Goal: Task Accomplishment & Management: Manage account settings

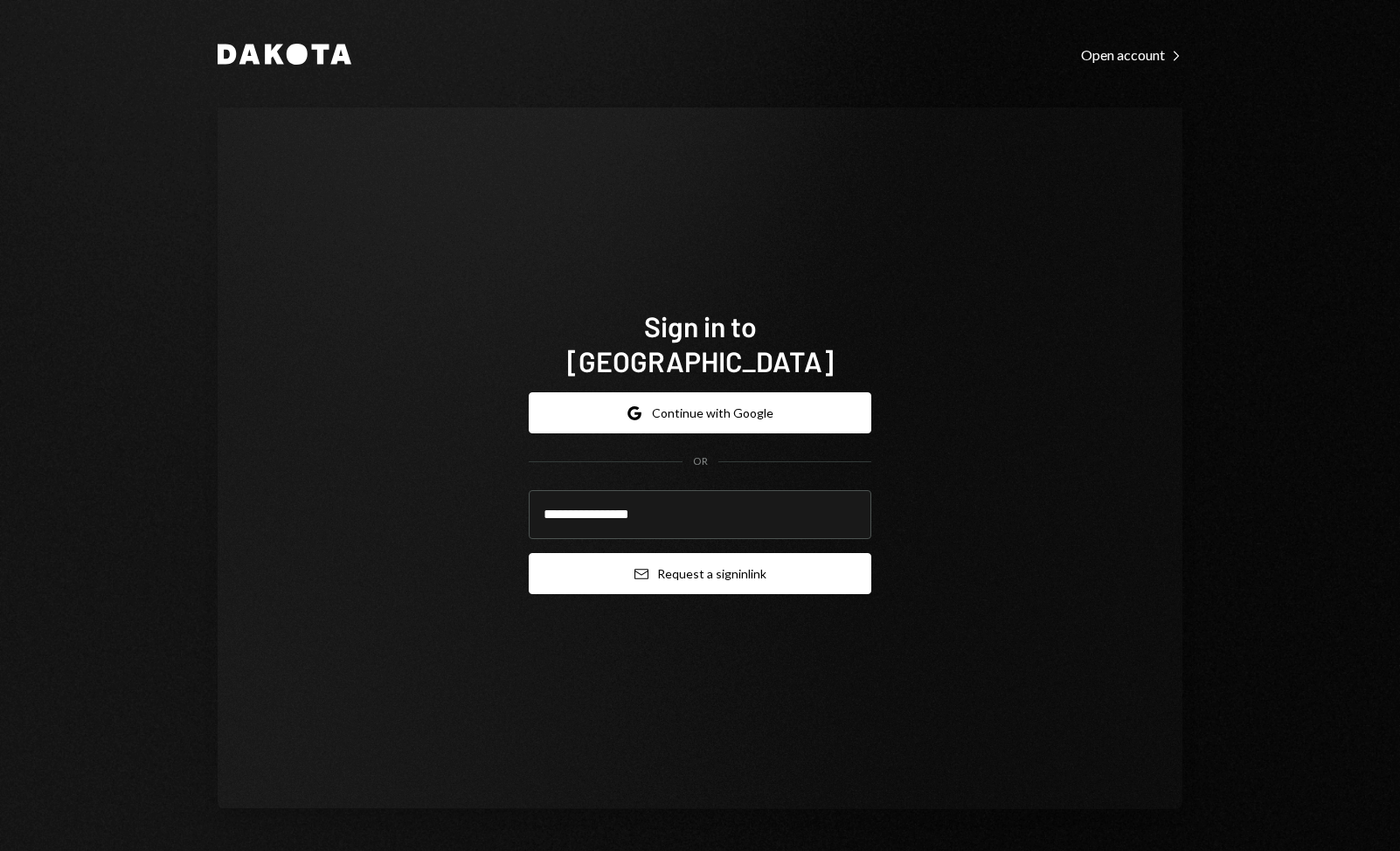
type input "**********"
click at [695, 562] on button "Email Request a sign in link" at bounding box center [700, 573] width 343 height 41
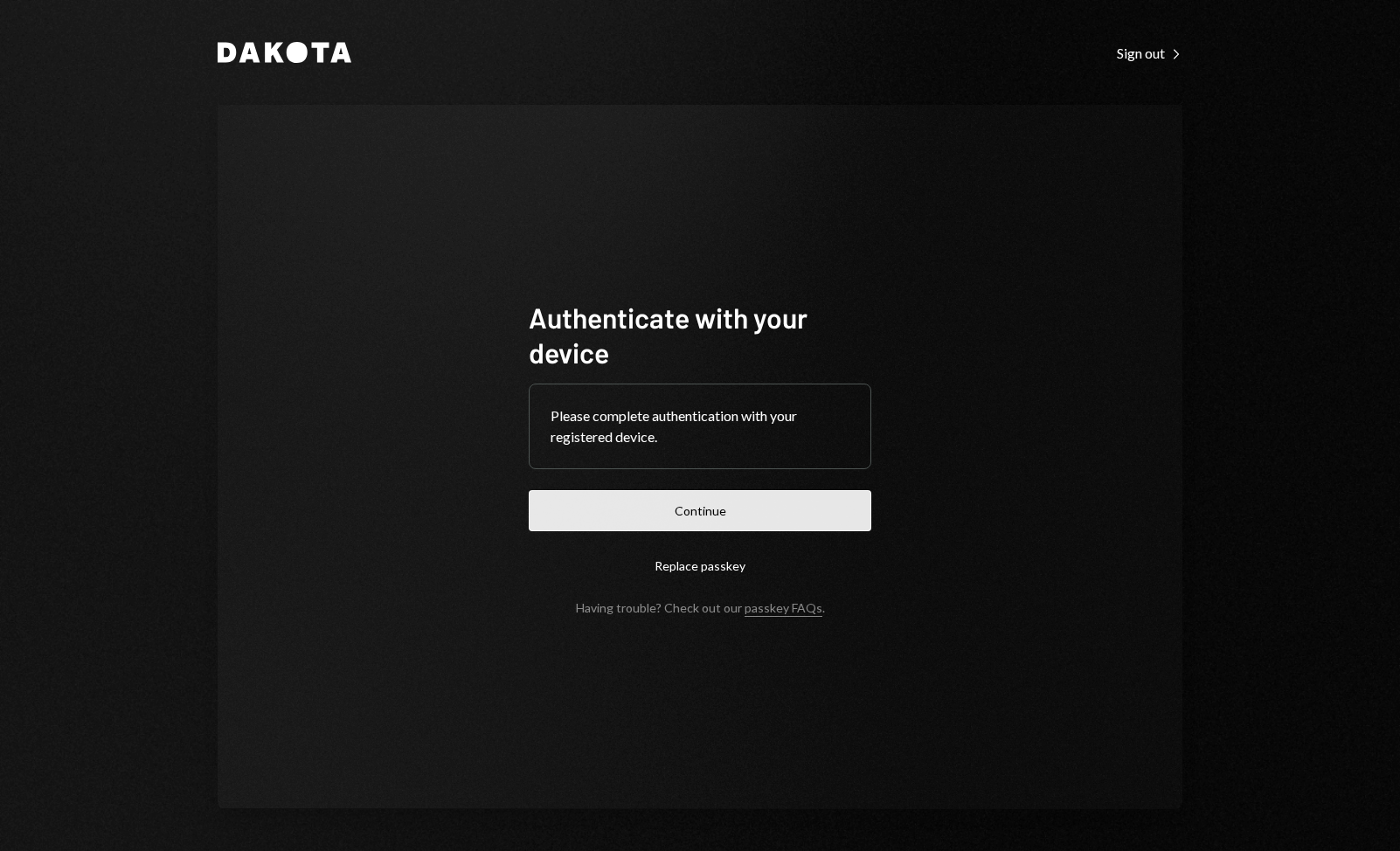
click at [714, 509] on button "Continue" at bounding box center [700, 510] width 343 height 41
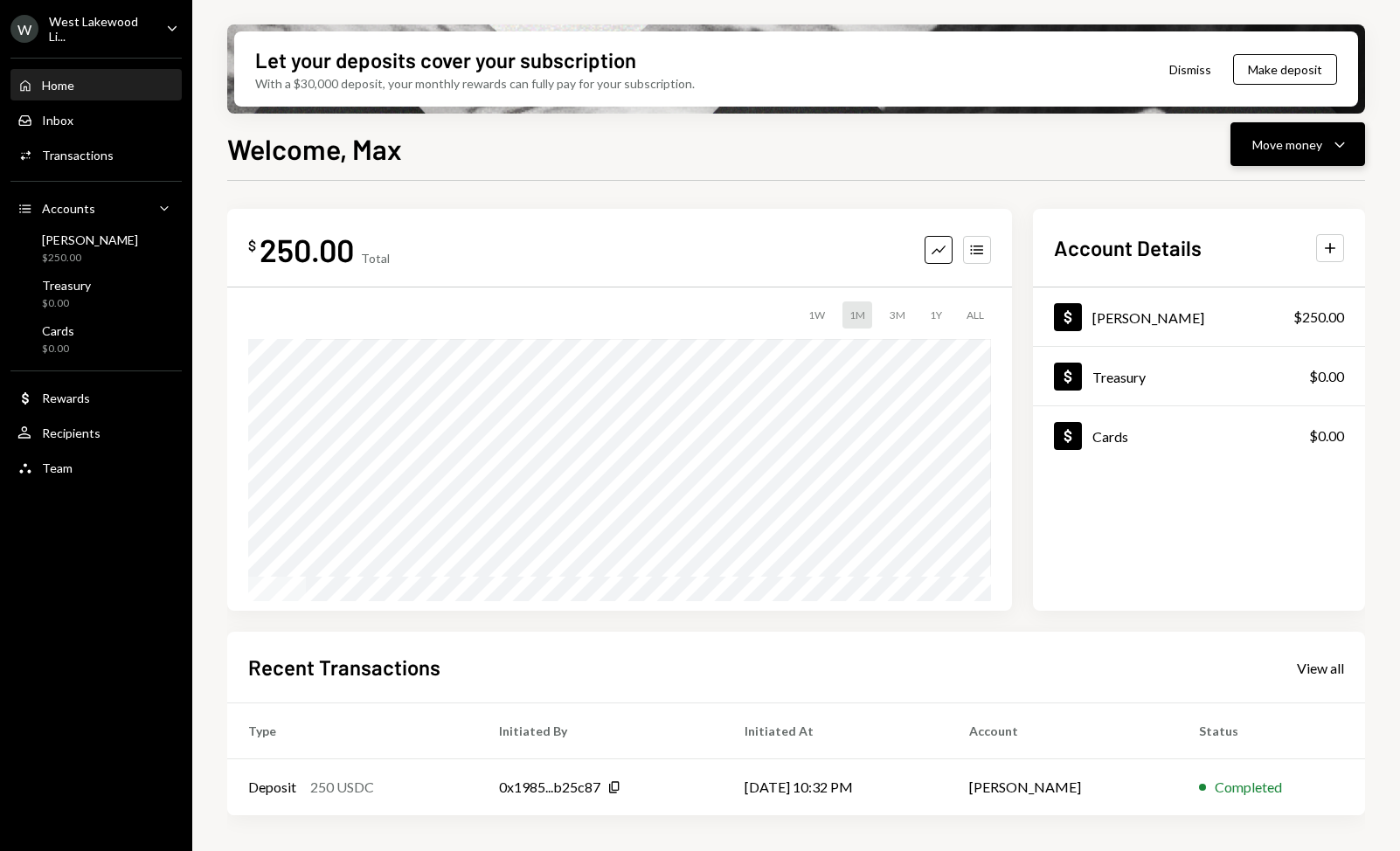
click at [1296, 154] on div "Move money Caret Down" at bounding box center [1298, 144] width 91 height 21
click at [1249, 281] on div "Deposit" at bounding box center [1284, 275] width 127 height 18
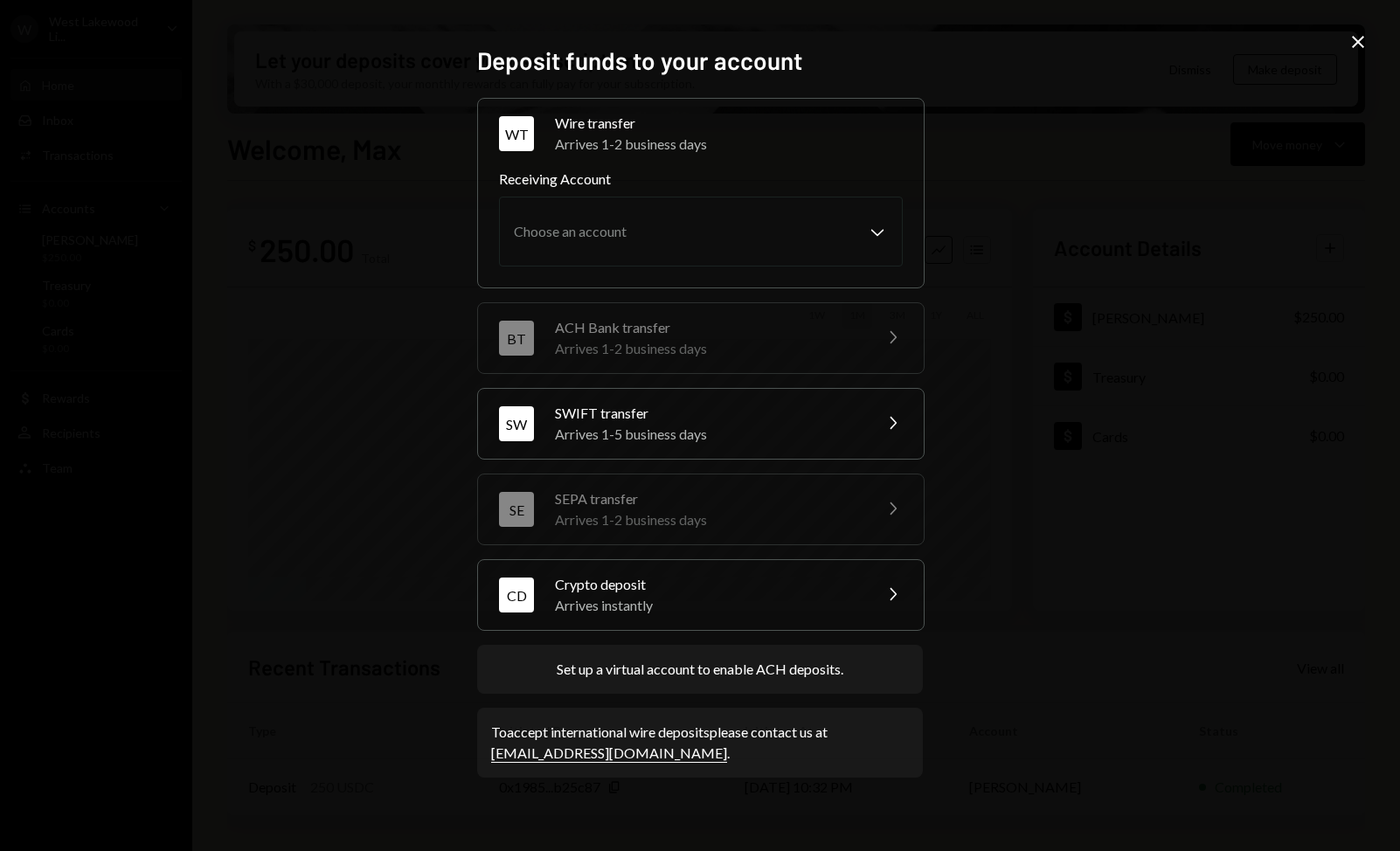
click at [1363, 44] on icon "Close" at bounding box center [1358, 42] width 21 height 21
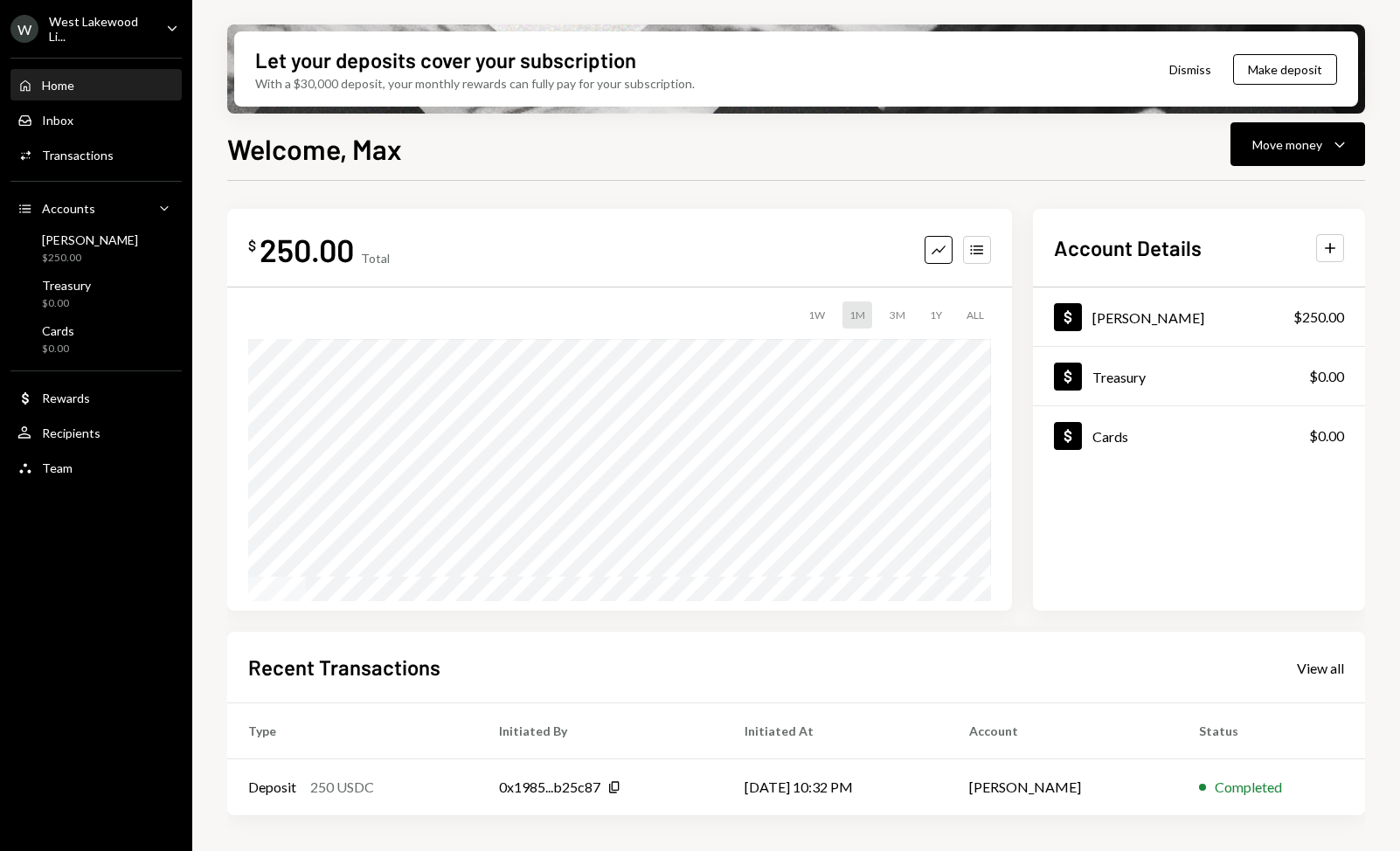
click at [1194, 71] on button "Dismiss" at bounding box center [1190, 69] width 85 height 41
click at [1228, 67] on button "Dismiss" at bounding box center [1235, 69] width 85 height 41
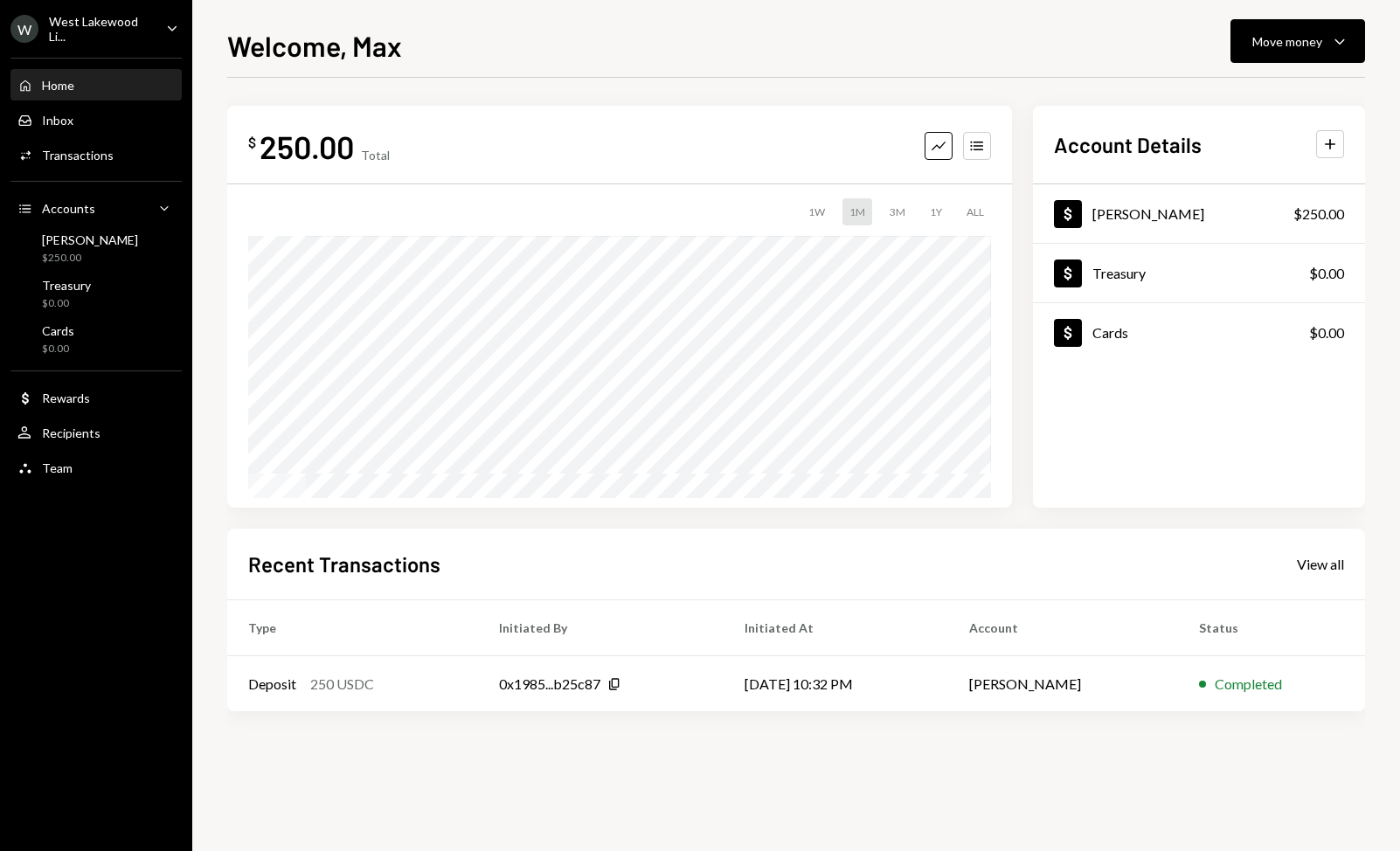
click at [56, 86] on div "Home" at bounding box center [58, 85] width 32 height 15
click at [1342, 140] on button "Plus" at bounding box center [1330, 143] width 28 height 28
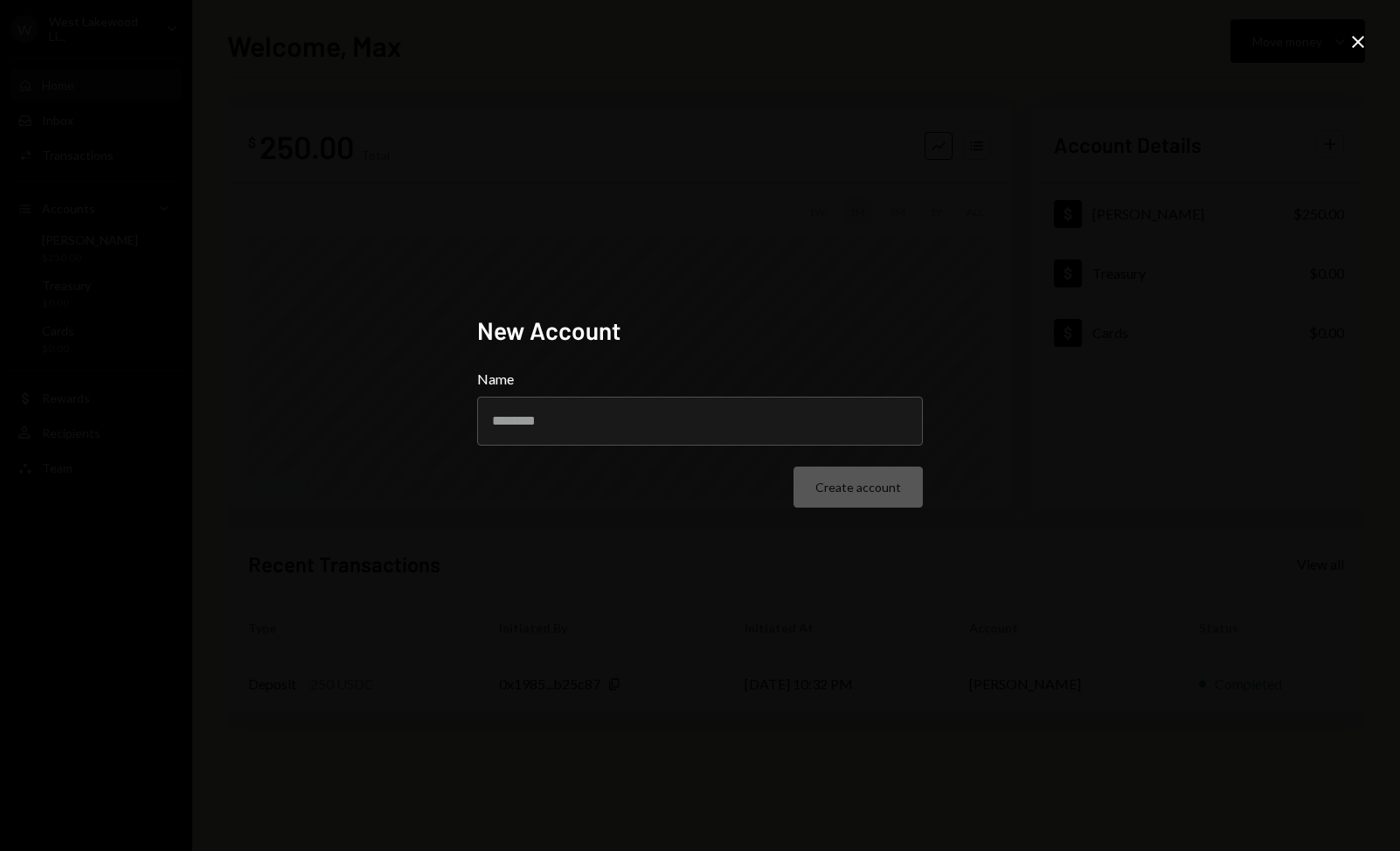
click at [855, 491] on div "Create account" at bounding box center [700, 487] width 446 height 41
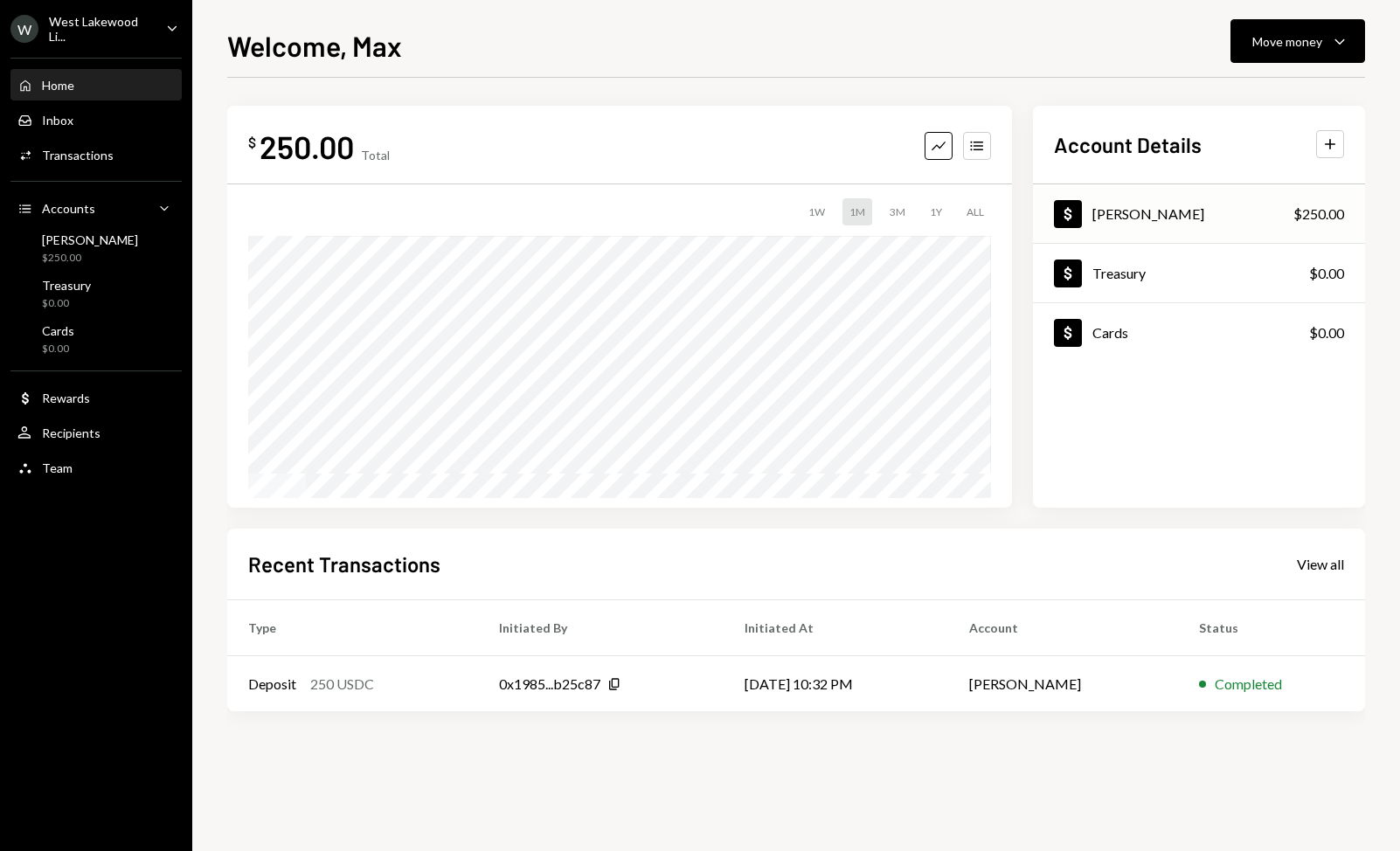
click at [1181, 211] on div "Dollar [PERSON_NAME] $250.00" at bounding box center [1200, 214] width 332 height 57
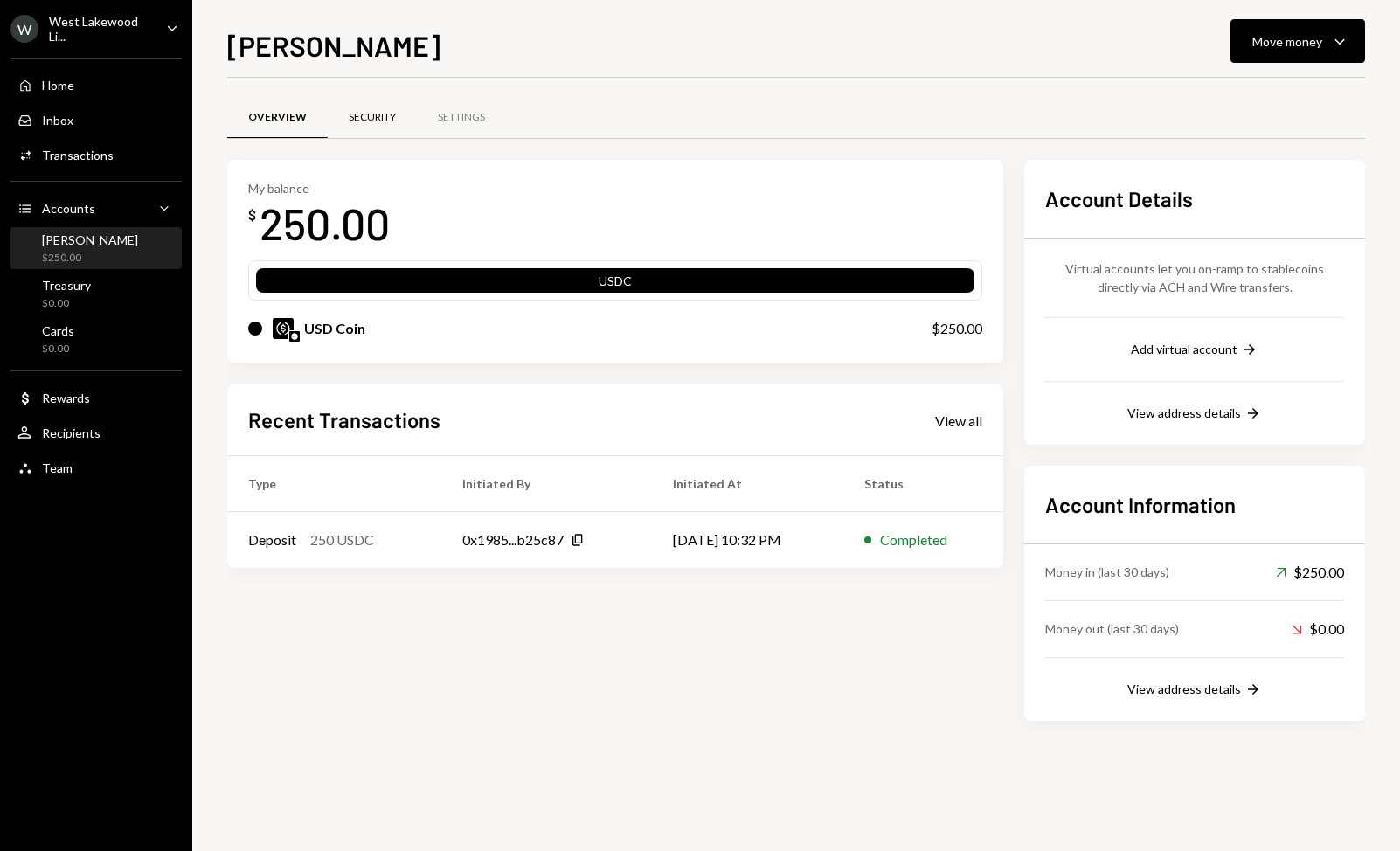
click at [356, 112] on div "Security" at bounding box center [372, 118] width 47 height 15
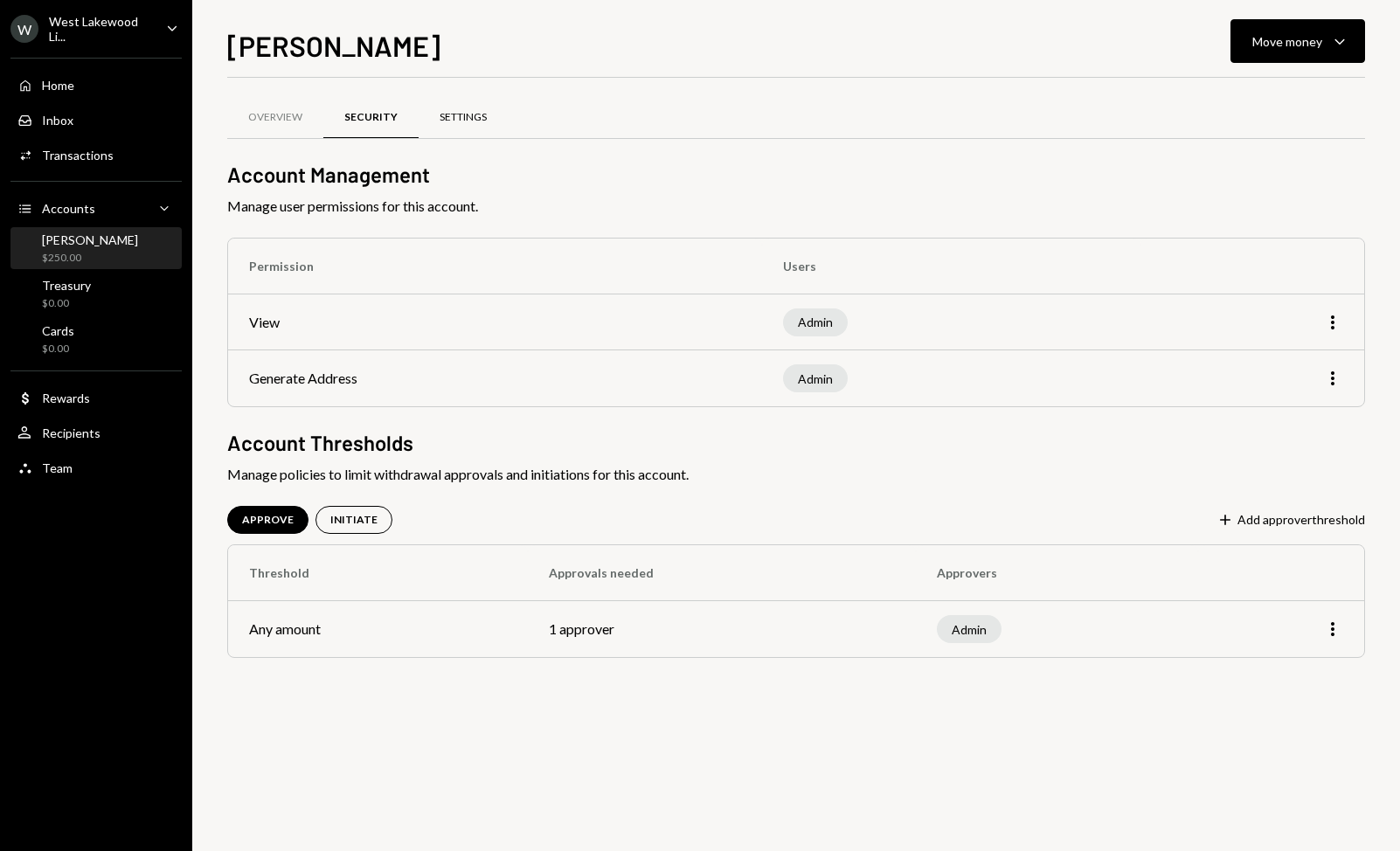
click at [455, 116] on div "Settings" at bounding box center [463, 118] width 47 height 15
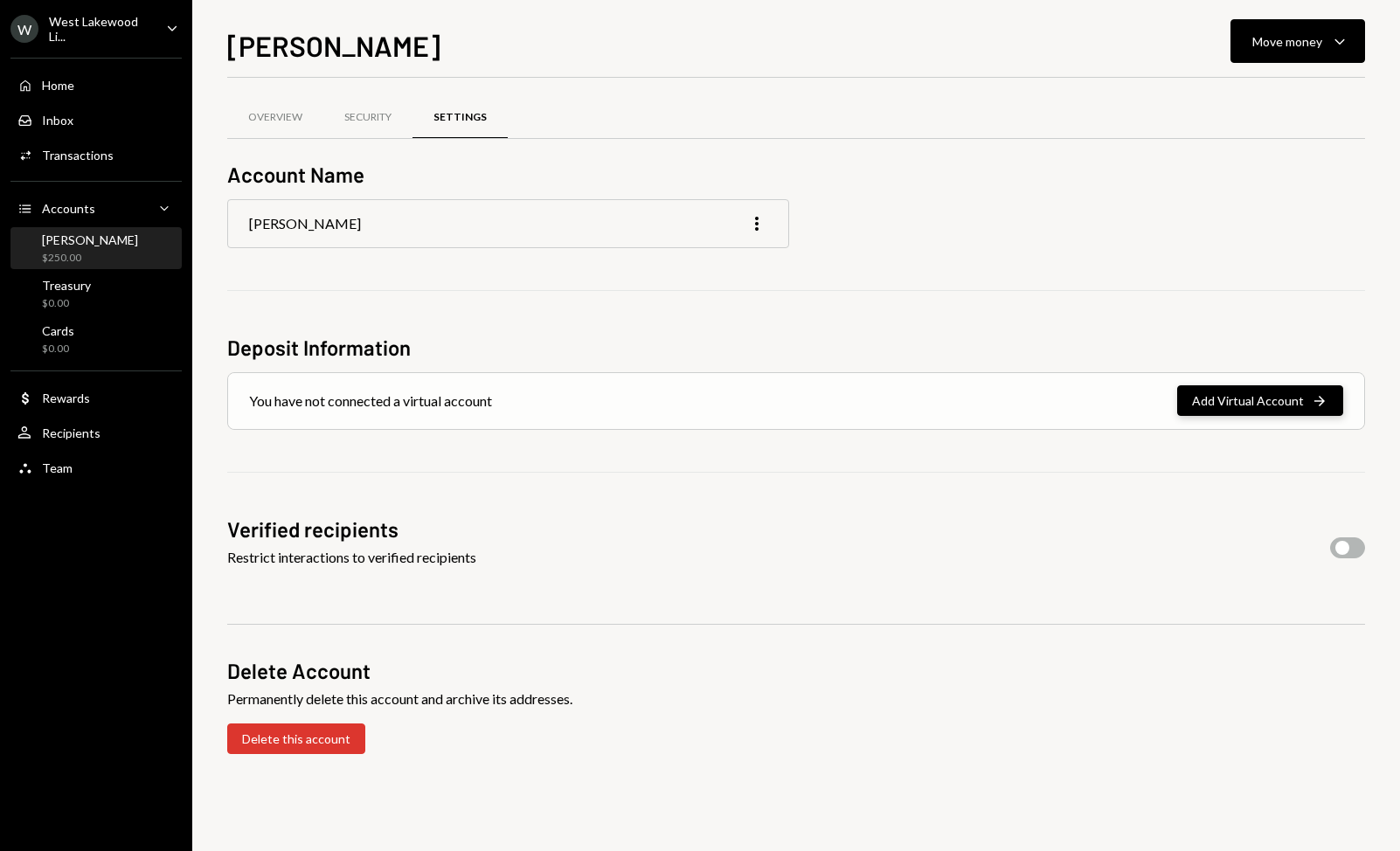
click at [1257, 404] on button "Add Virtual Account Right Arrow" at bounding box center [1260, 400] width 166 height 30
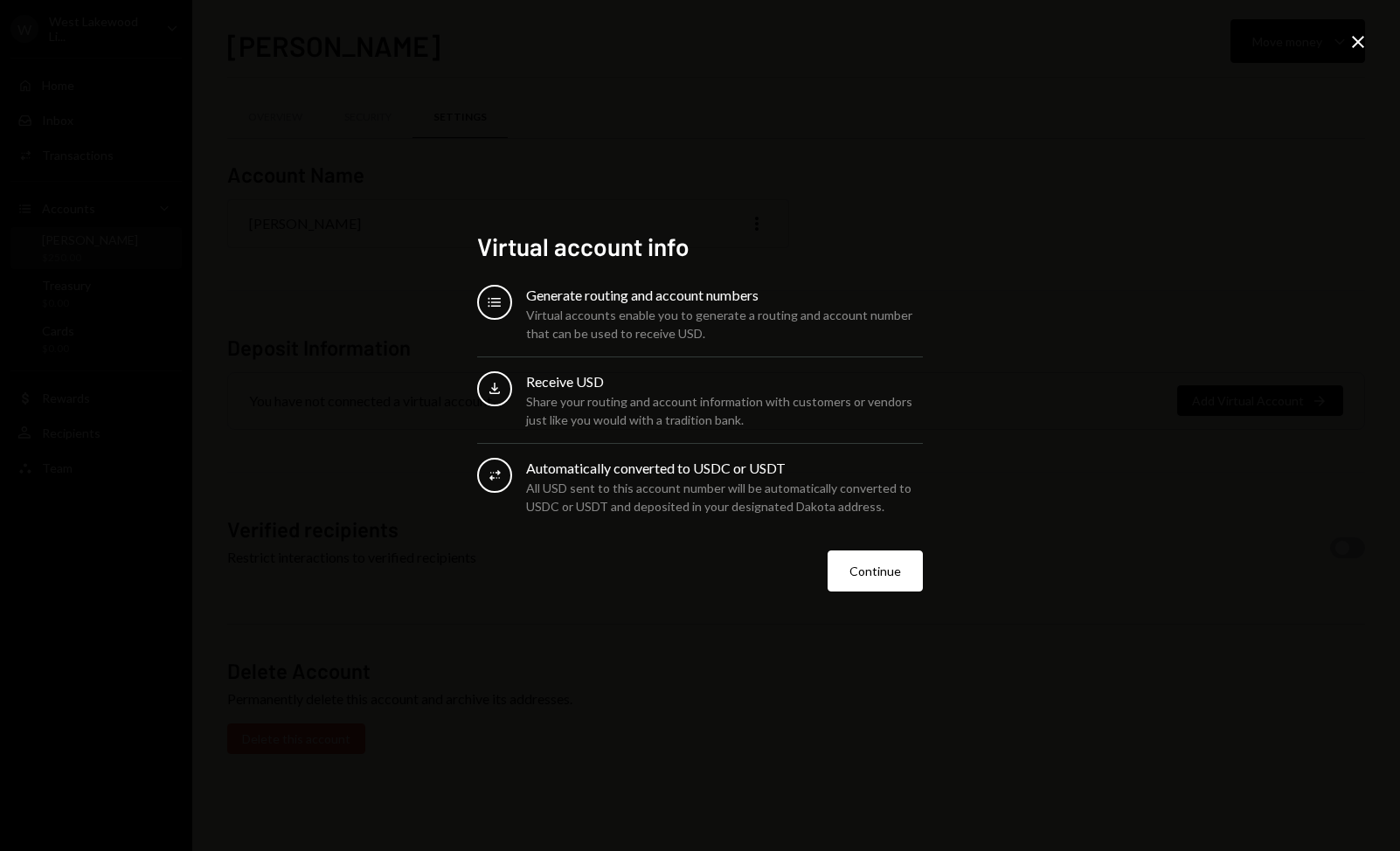
click at [1117, 285] on div "Virtual account info Accounts Generate routing and account numbers Virtual acco…" at bounding box center [700, 425] width 1400 height 851
click at [1362, 42] on icon "Close" at bounding box center [1358, 42] width 21 height 21
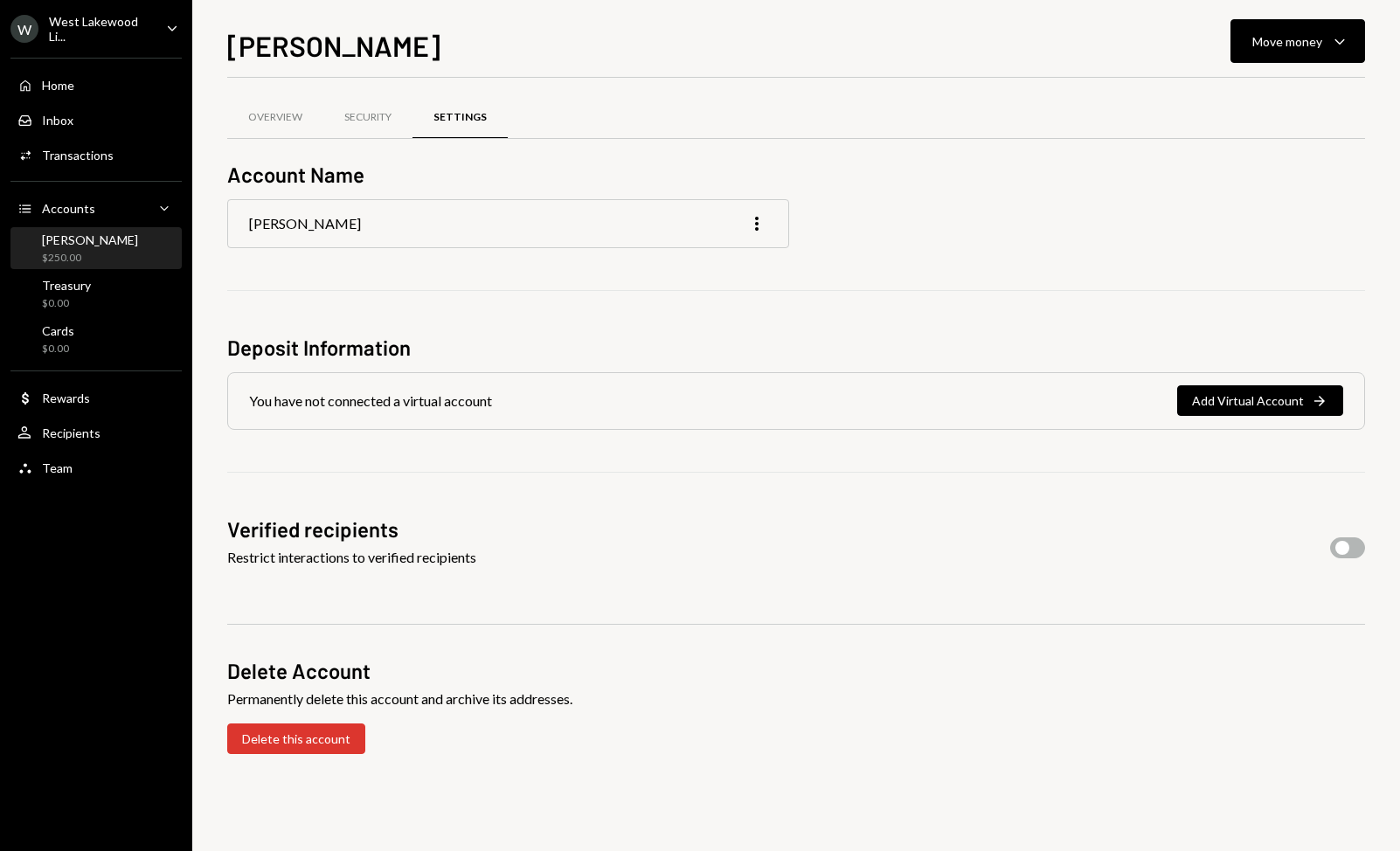
click at [69, 239] on div "[PERSON_NAME]" at bounding box center [89, 240] width 96 height 15
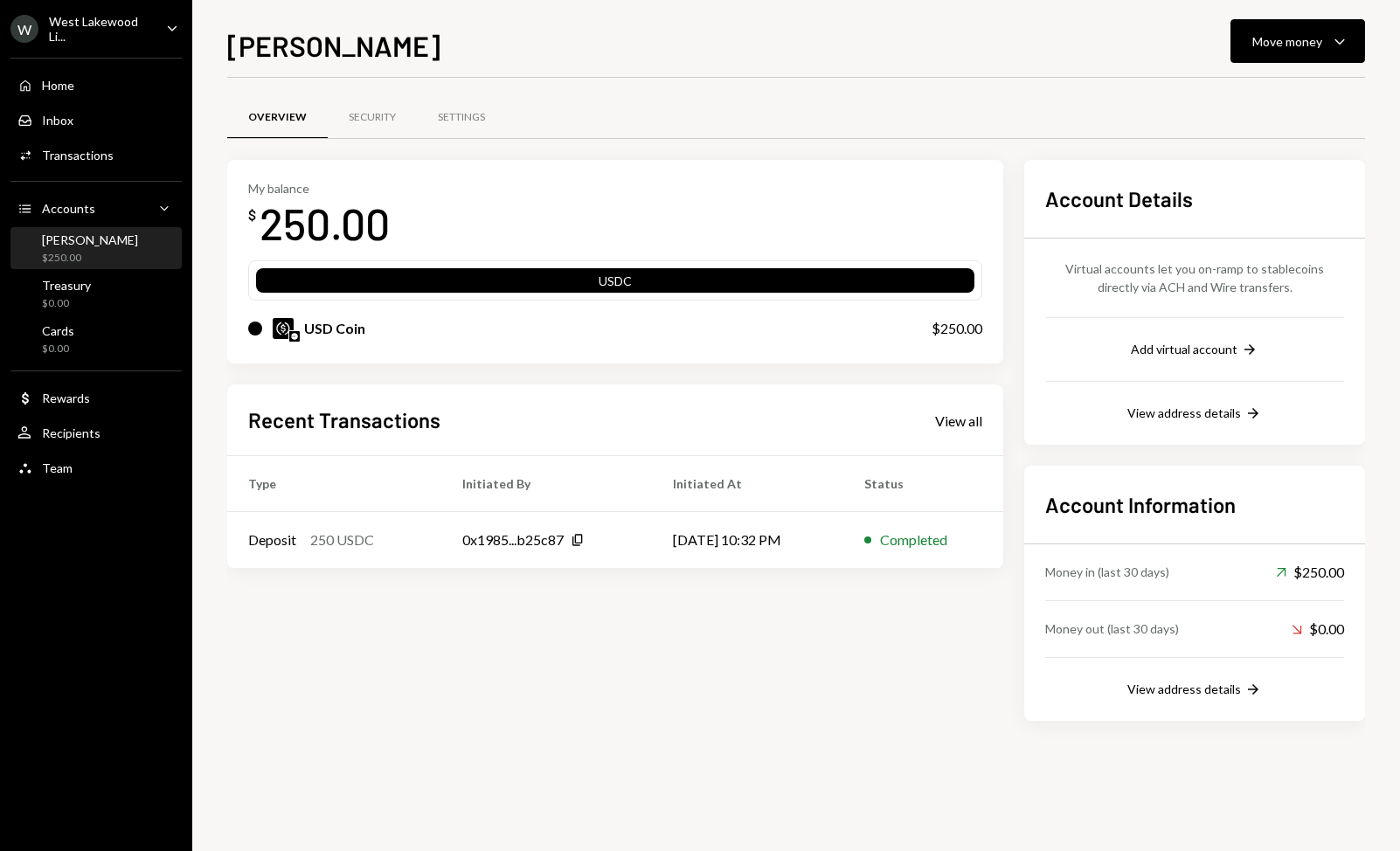
click at [128, 37] on div "West Lakewood Li..." at bounding box center [101, 28] width 103 height 29
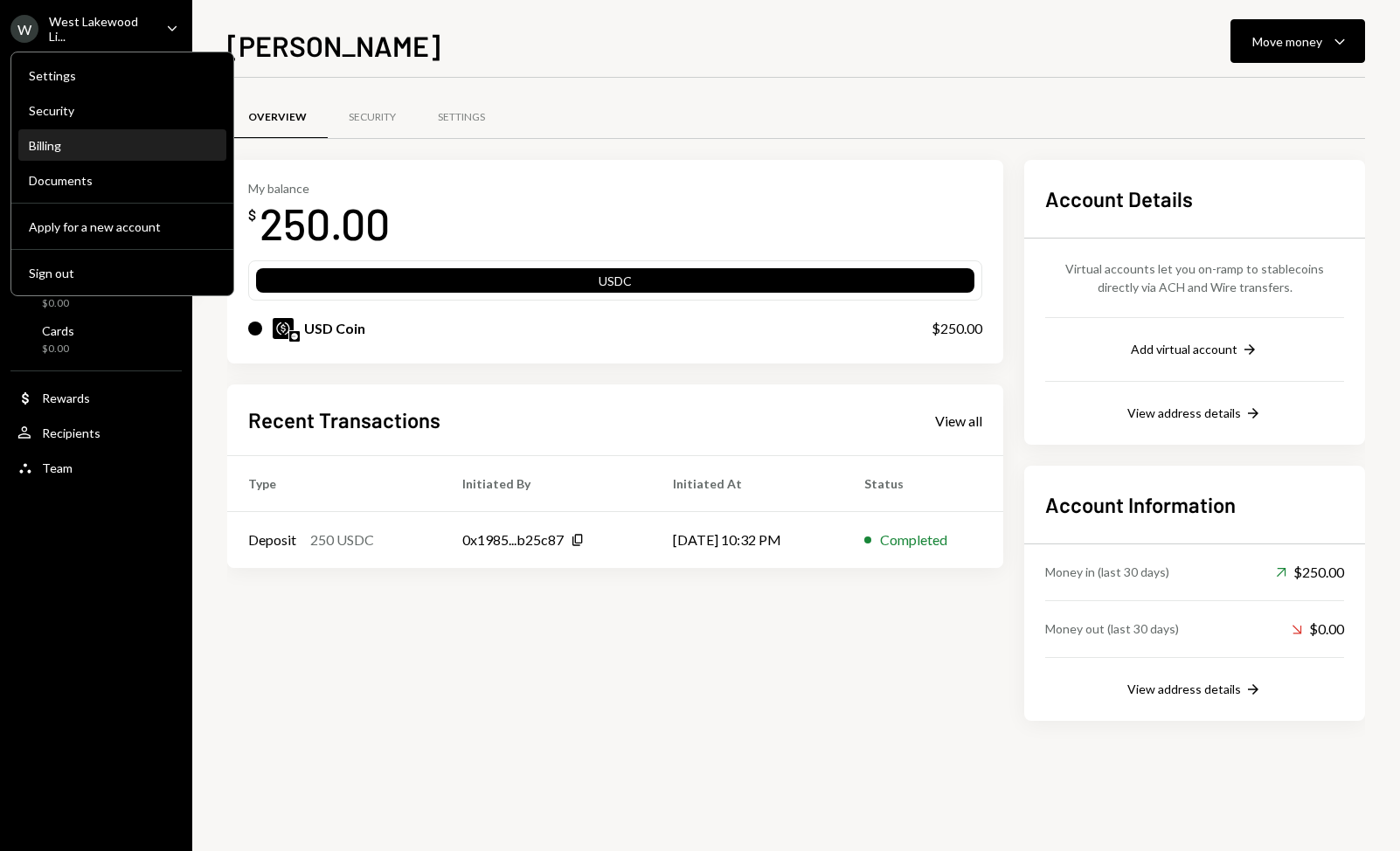
click at [68, 145] on div "Billing" at bounding box center [121, 146] width 187 height 15
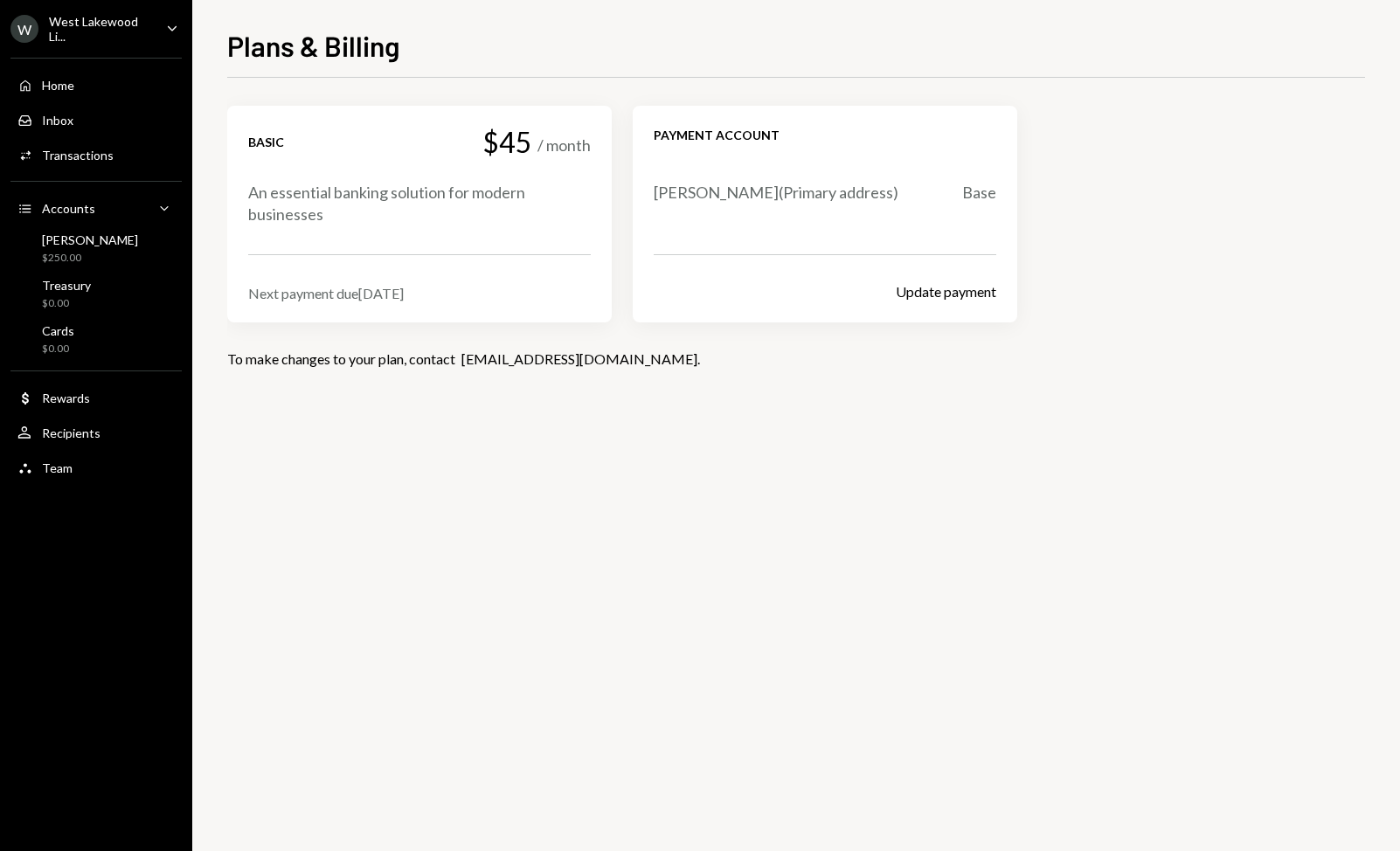
click at [451, 213] on div "An essential banking solution for modern businesses" at bounding box center [420, 204] width 343 height 44
click at [46, 471] on div "Team" at bounding box center [57, 468] width 30 height 15
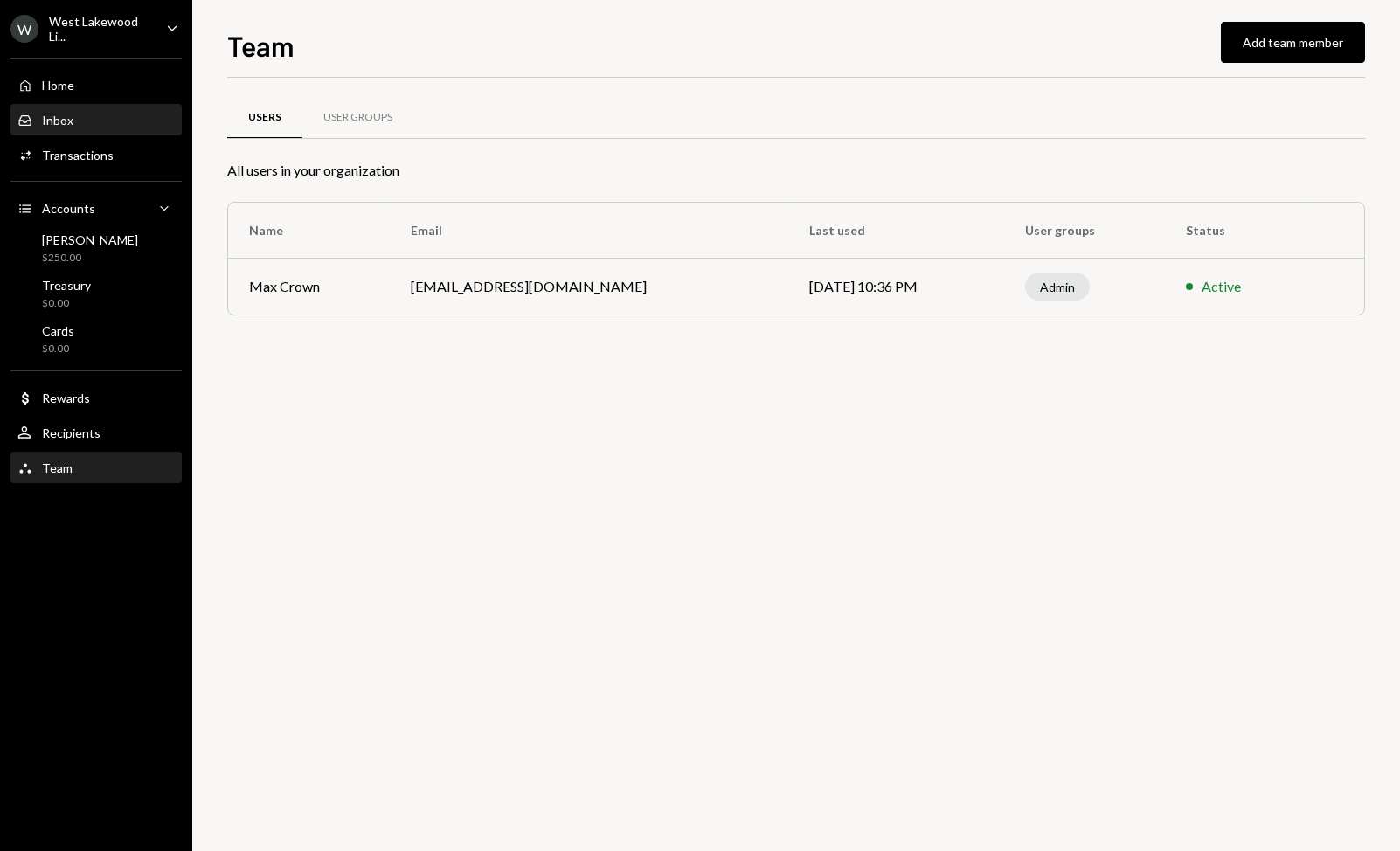
click at [64, 116] on div "Inbox" at bounding box center [57, 120] width 31 height 15
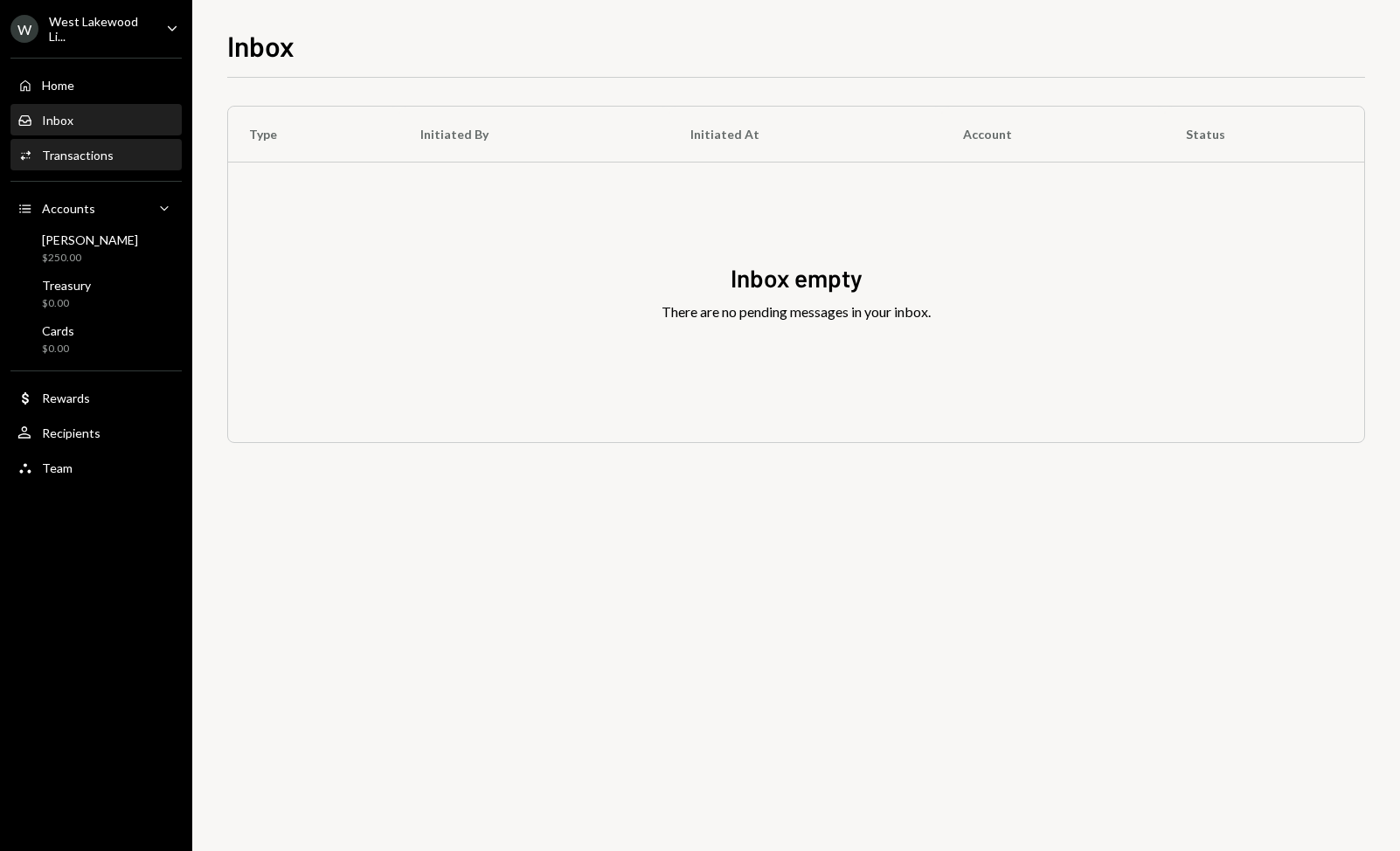
click at [68, 156] on div "Transactions" at bounding box center [78, 156] width 72 height 15
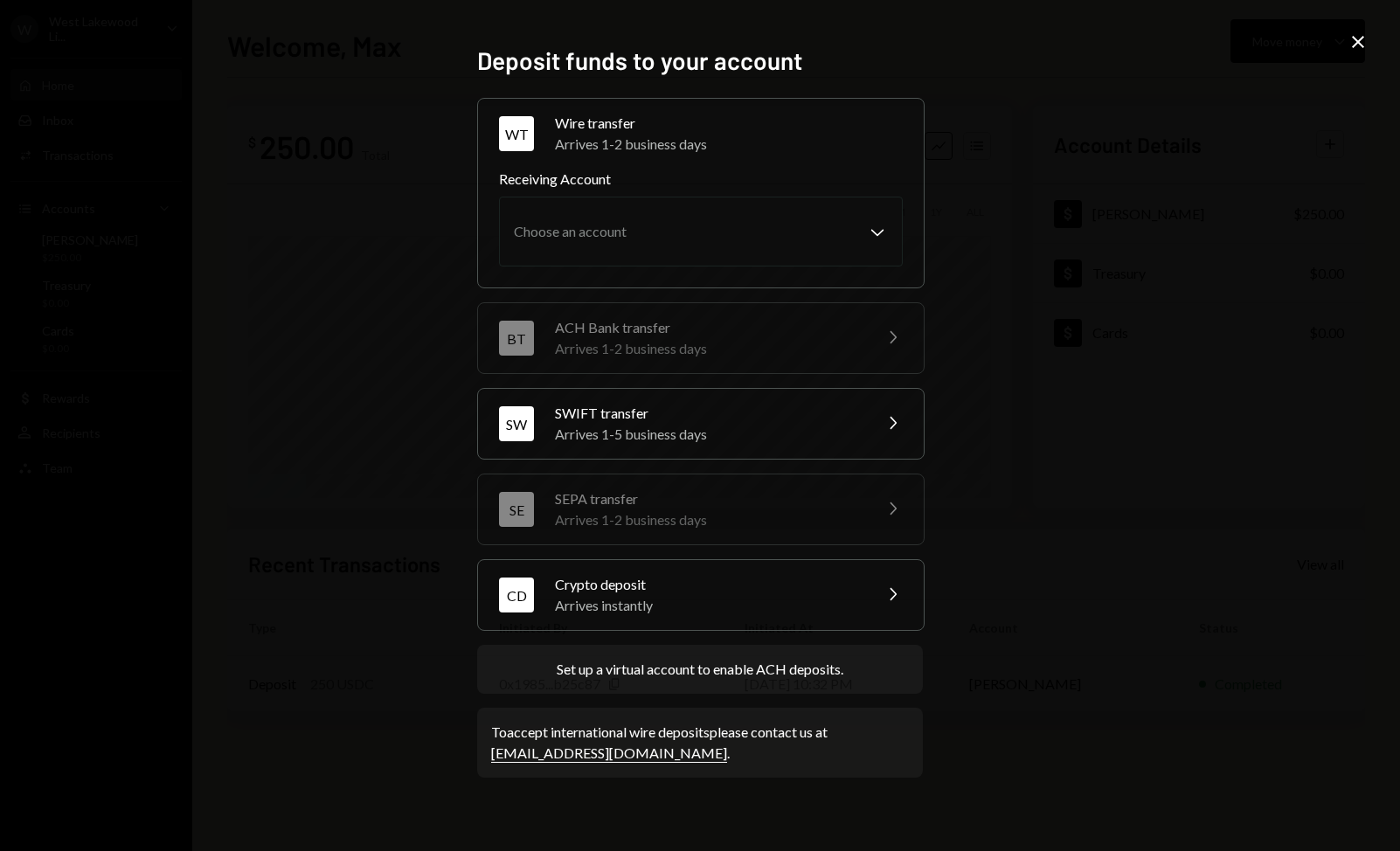
click at [777, 133] on div "Wire transfer" at bounding box center [729, 123] width 348 height 21
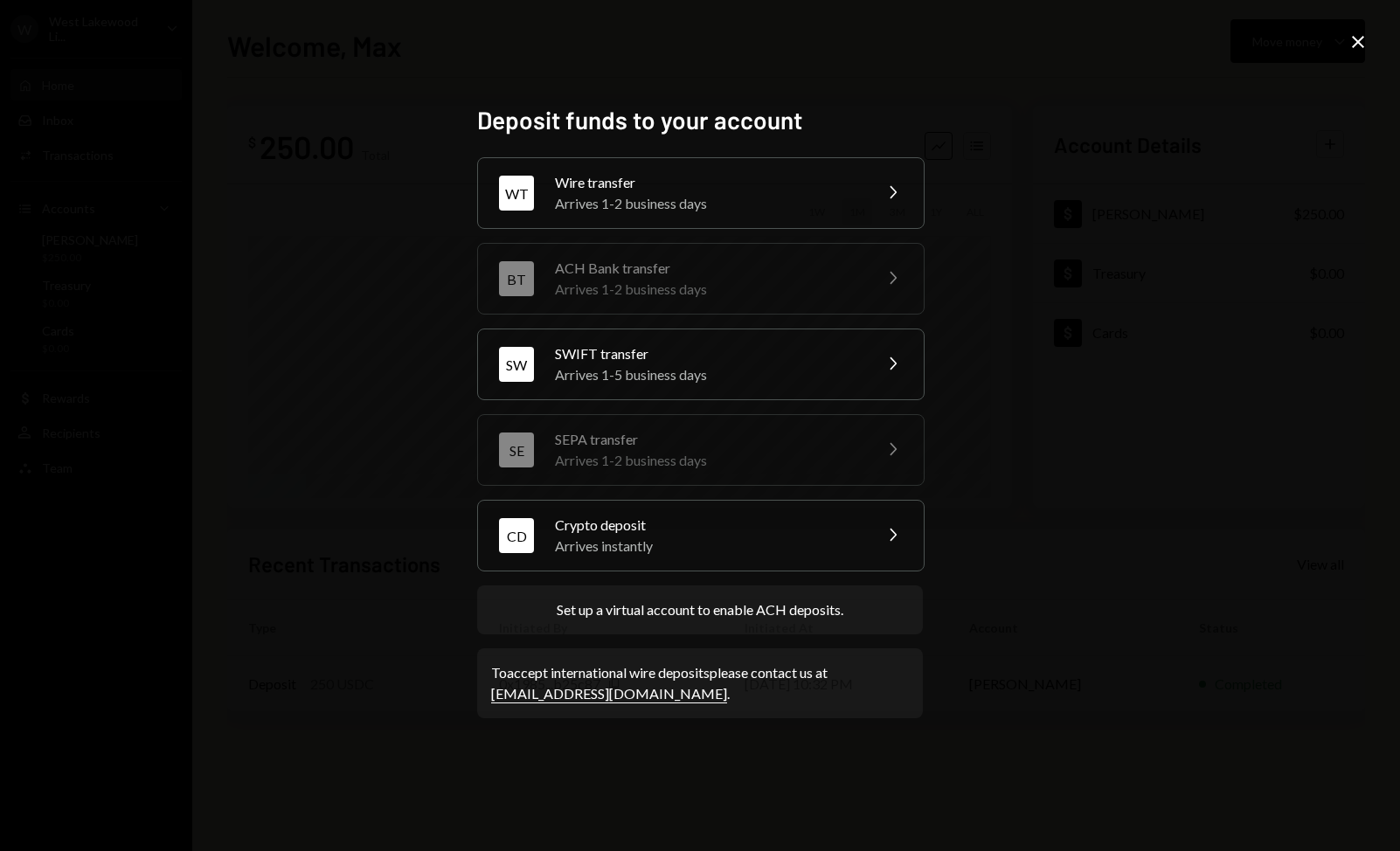
click at [684, 197] on div "Arrives 1-2 business days" at bounding box center [708, 204] width 306 height 21
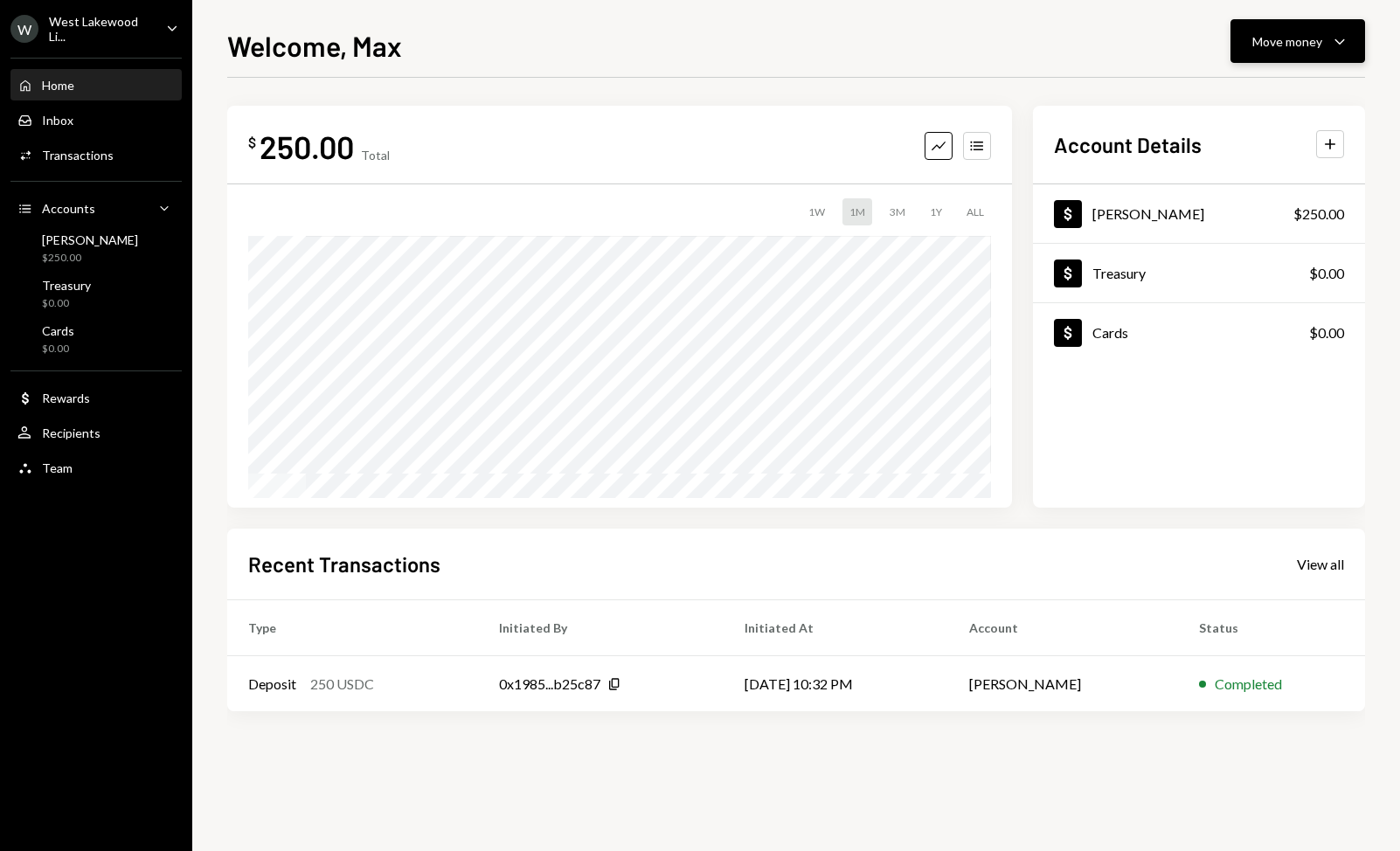
click at [1333, 46] on icon "Caret Down" at bounding box center [1340, 41] width 21 height 21
click at [1230, 101] on div "Send" at bounding box center [1284, 93] width 127 height 18
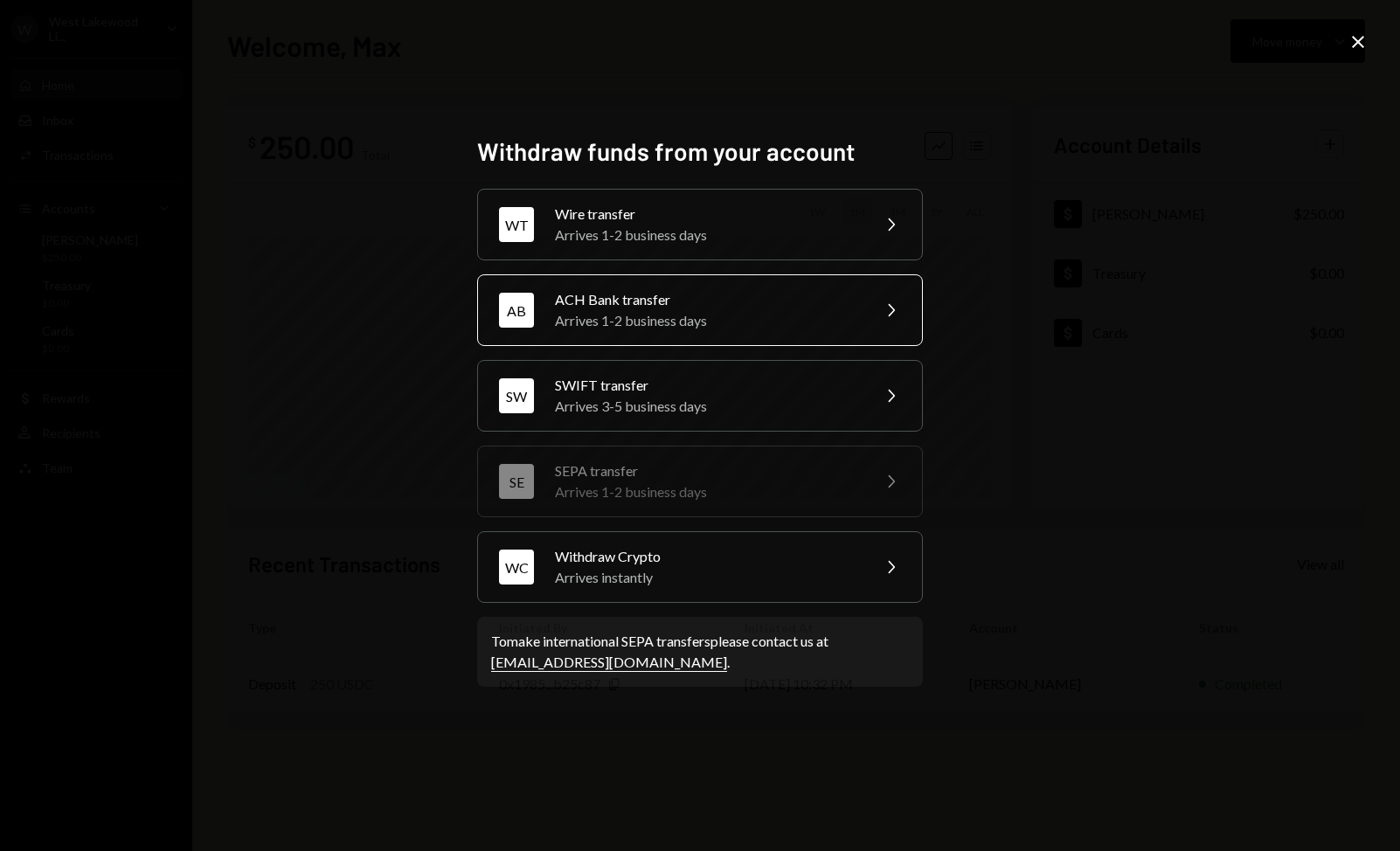
click at [735, 305] on div "ACH Bank transfer" at bounding box center [707, 300] width 305 height 21
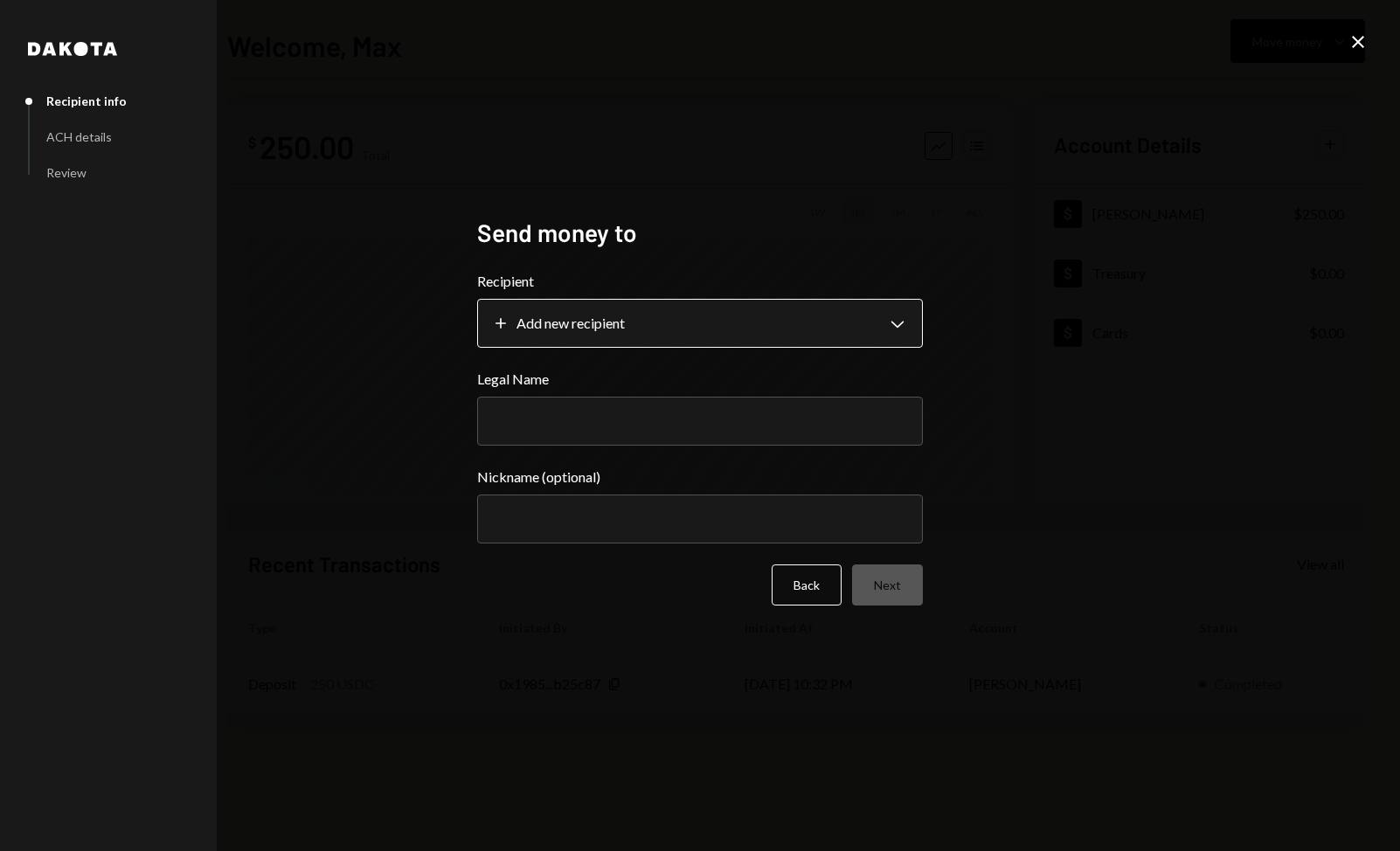
click at [724, 326] on body "**********" at bounding box center [700, 425] width 1400 height 851
click at [1367, 42] on icon "Close" at bounding box center [1358, 42] width 21 height 21
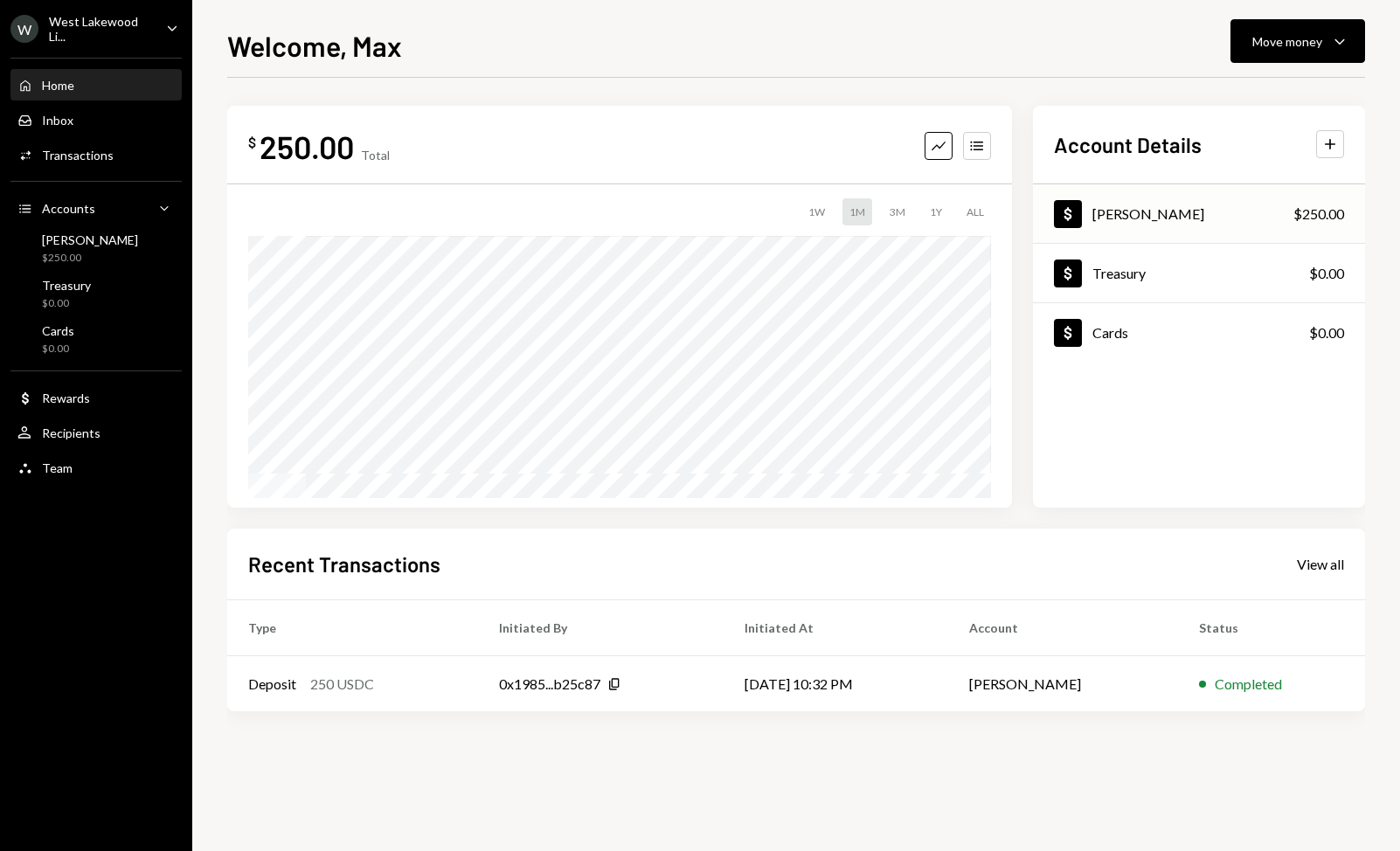
click at [1189, 216] on div "Dollar [PERSON_NAME] $250.00" at bounding box center [1200, 214] width 332 height 57
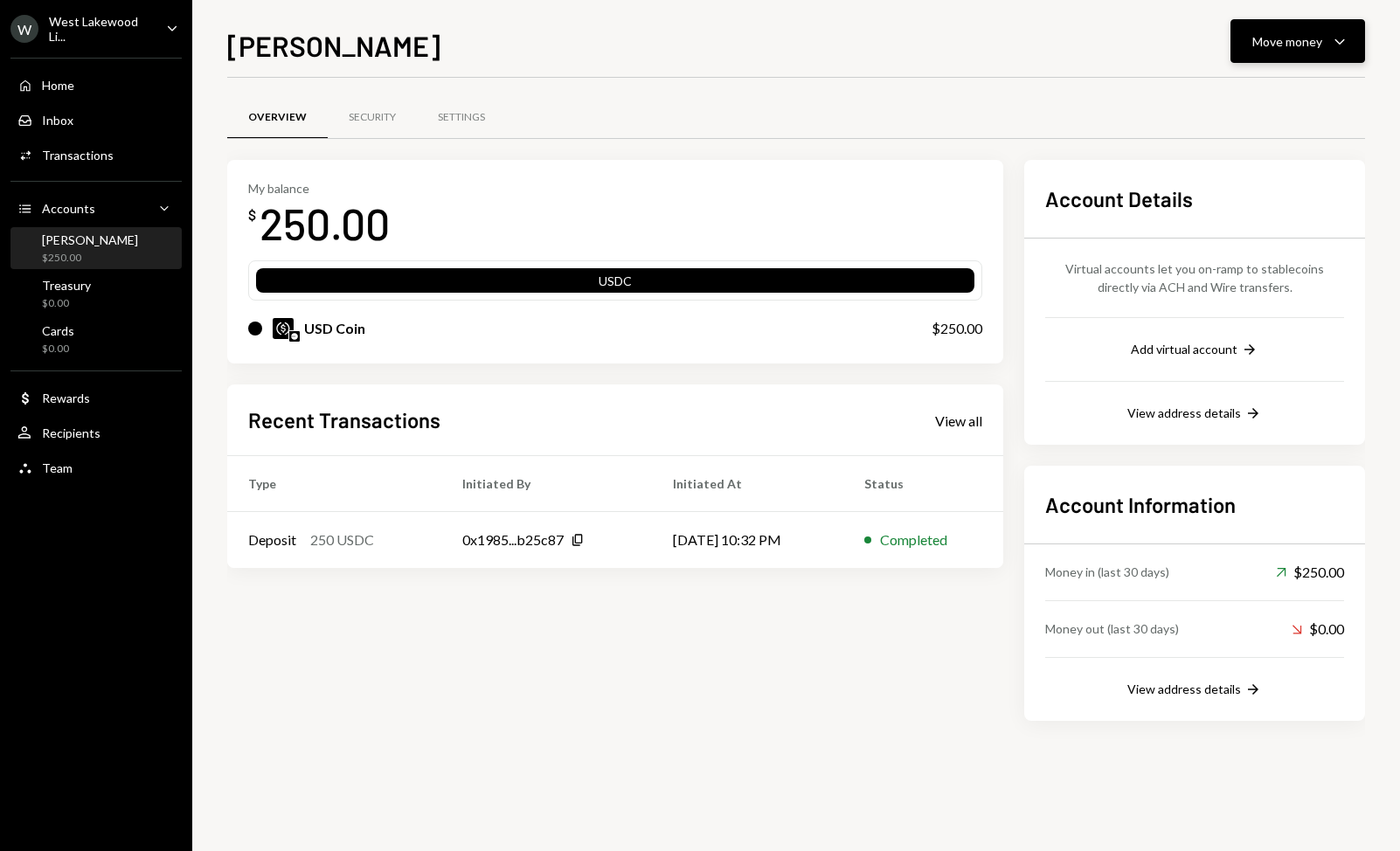
click at [1328, 38] on div "Move money Caret Down" at bounding box center [1298, 41] width 91 height 21
click at [1233, 92] on div "Send" at bounding box center [1284, 93] width 127 height 18
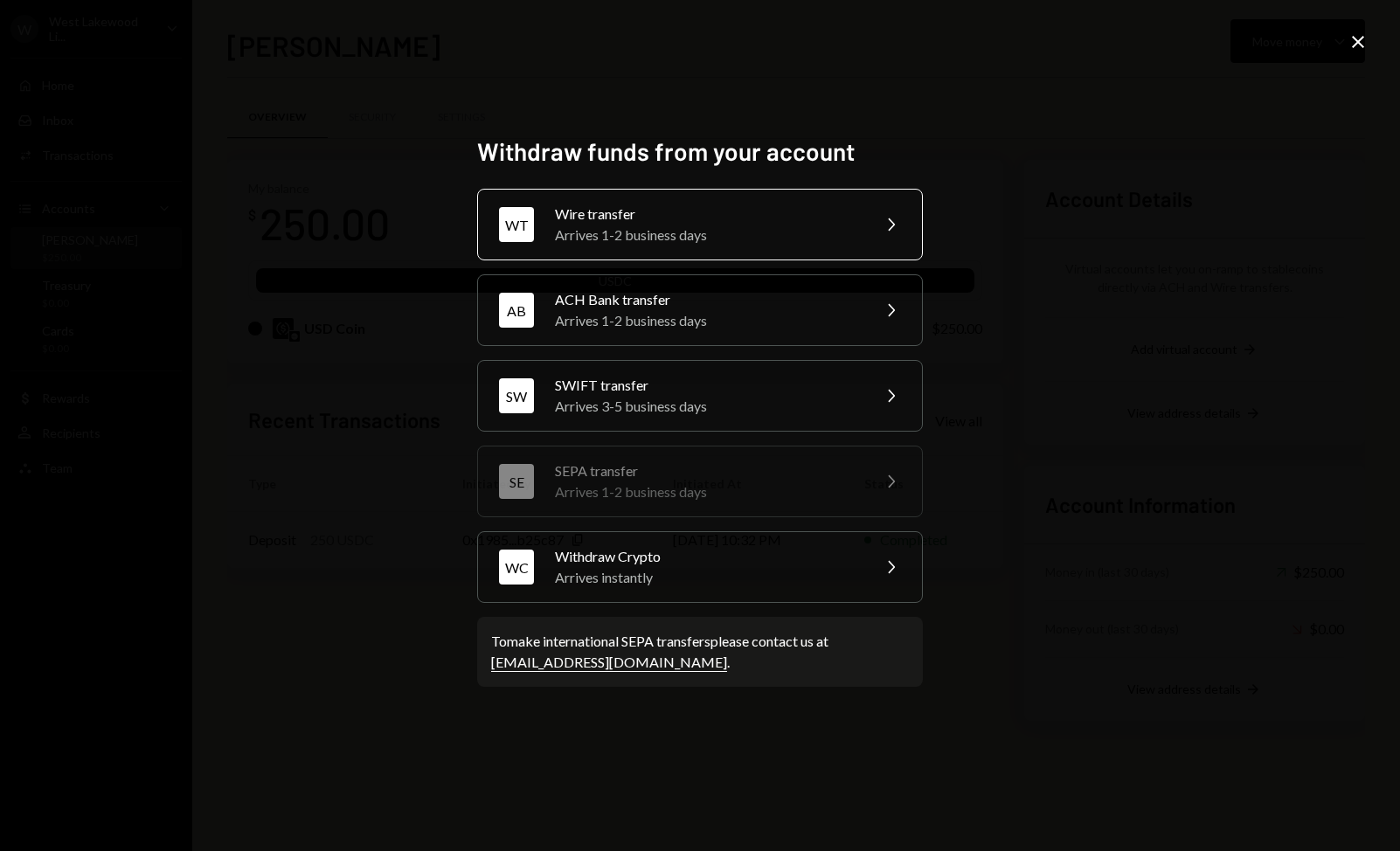
click at [721, 231] on div "Arrives 1-2 business days" at bounding box center [707, 235] width 305 height 21
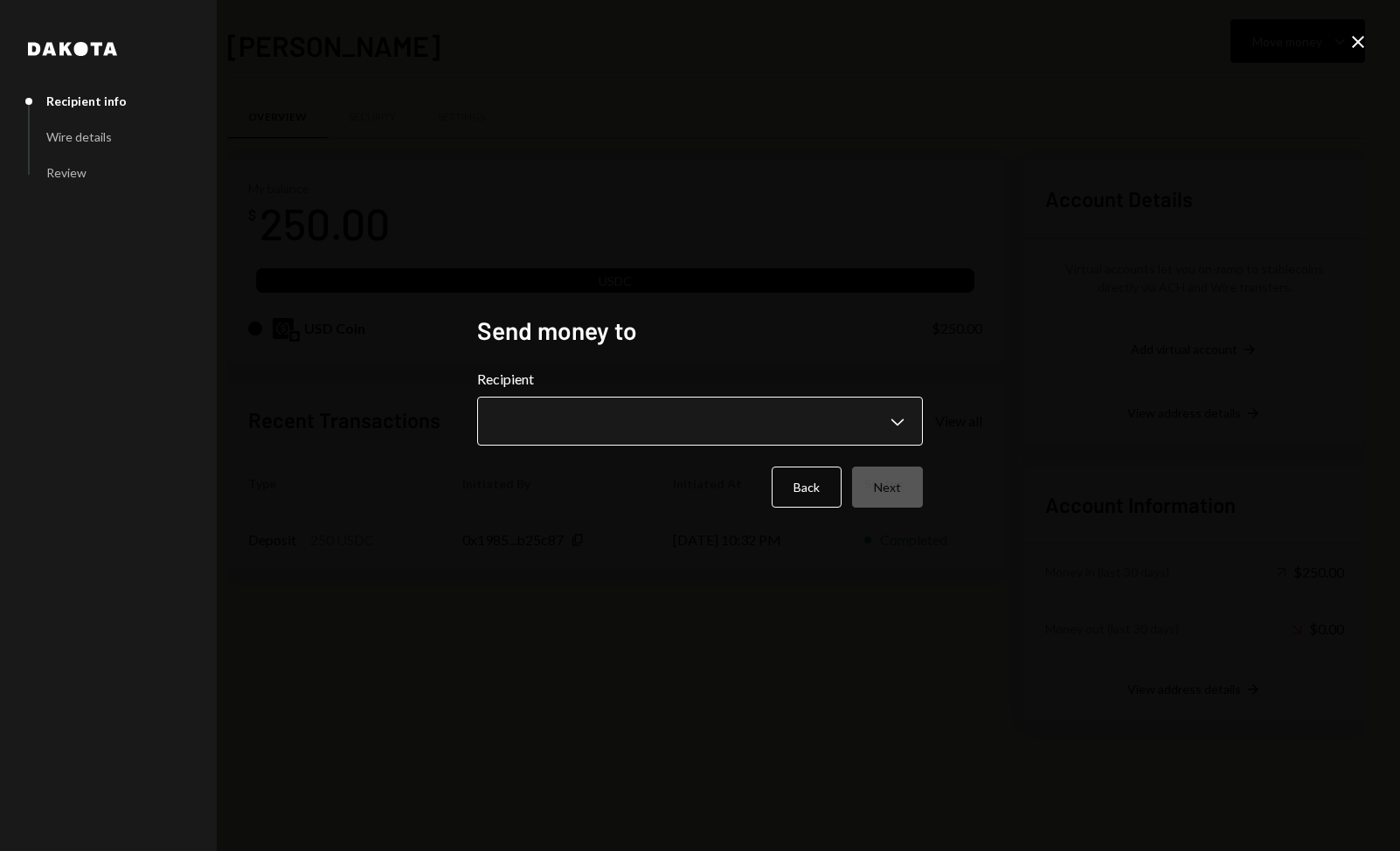
click at [700, 420] on body "**********" at bounding box center [700, 425] width 1400 height 851
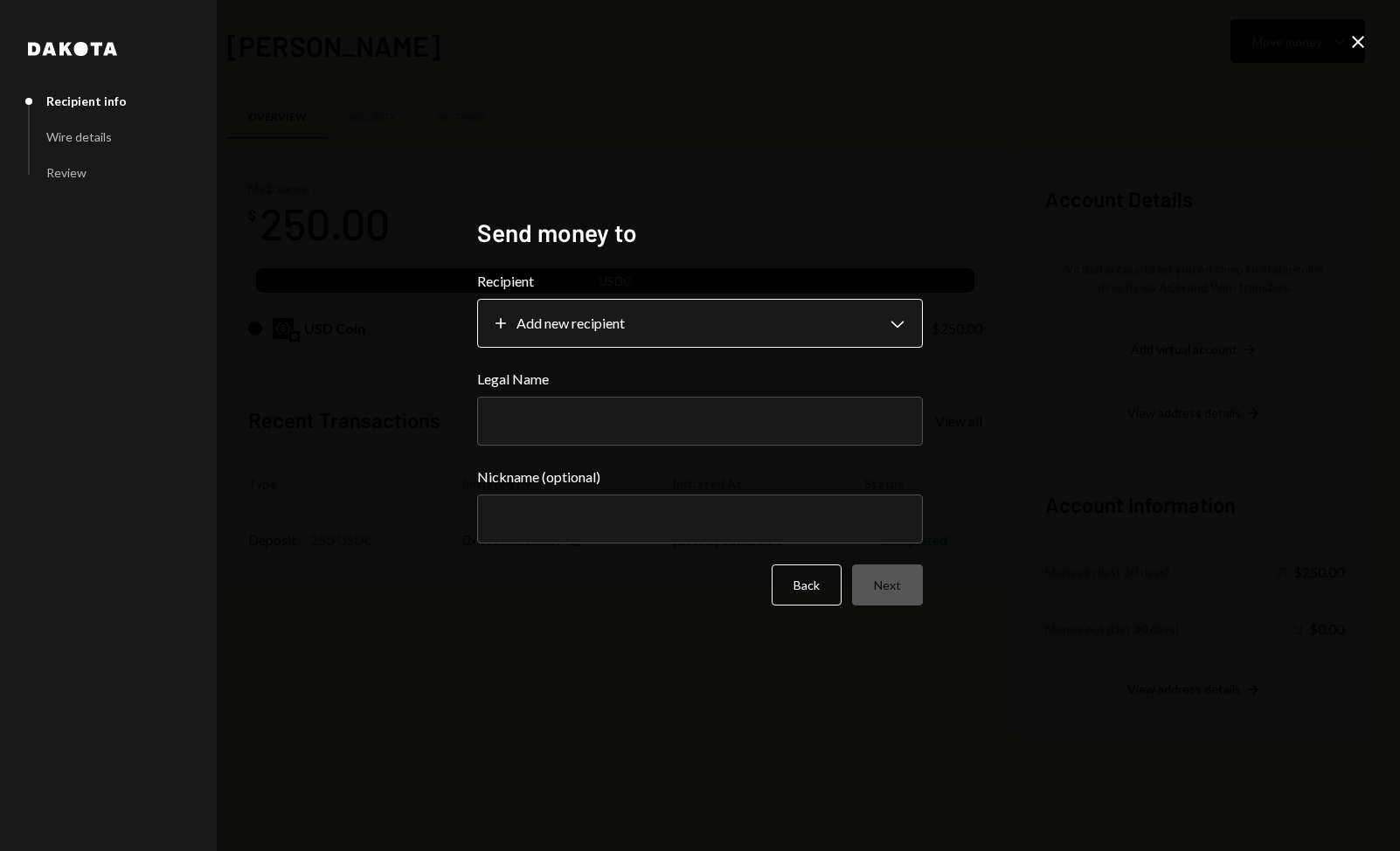
click at [679, 340] on body "**********" at bounding box center [700, 425] width 1400 height 851
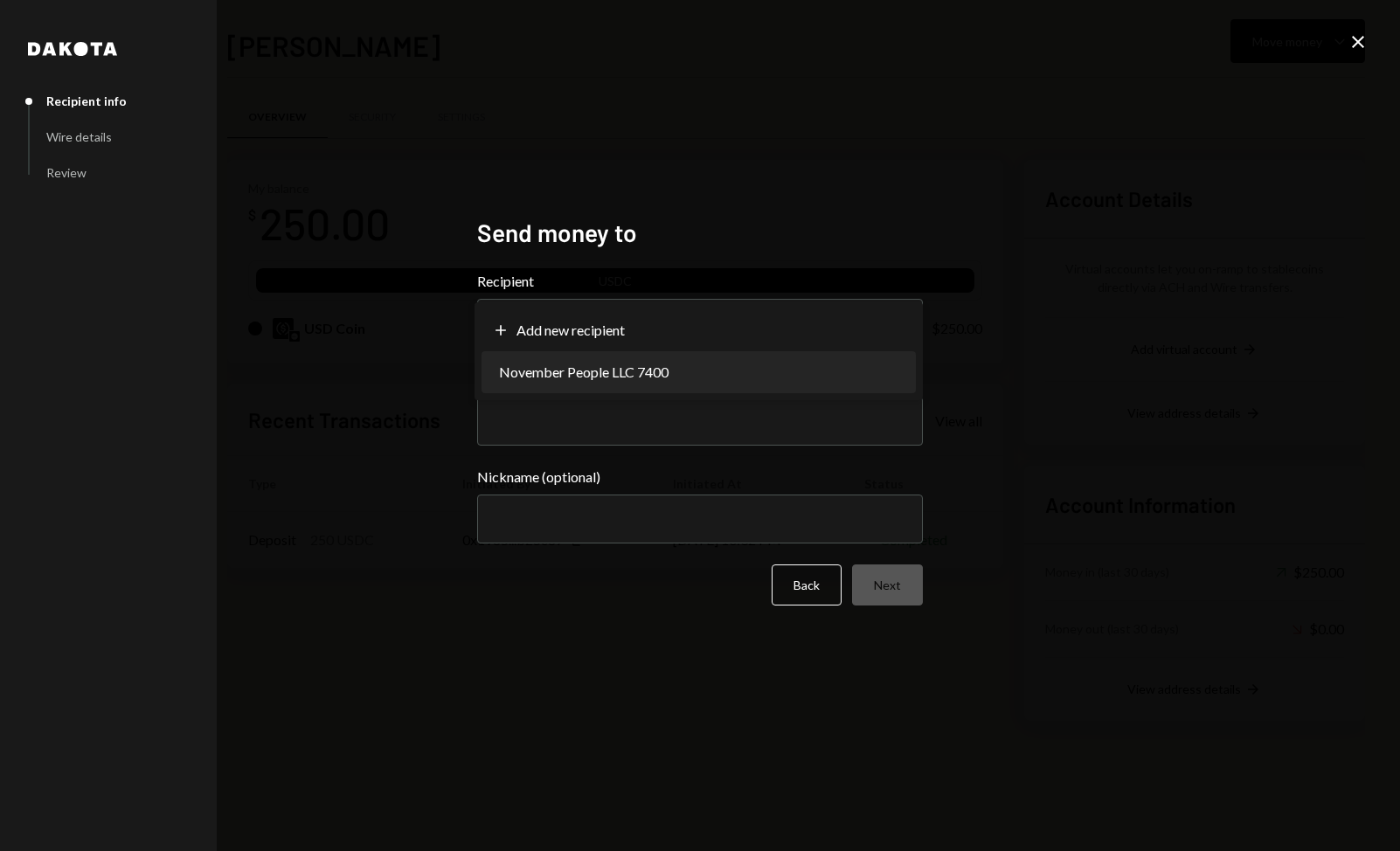
select select "**********"
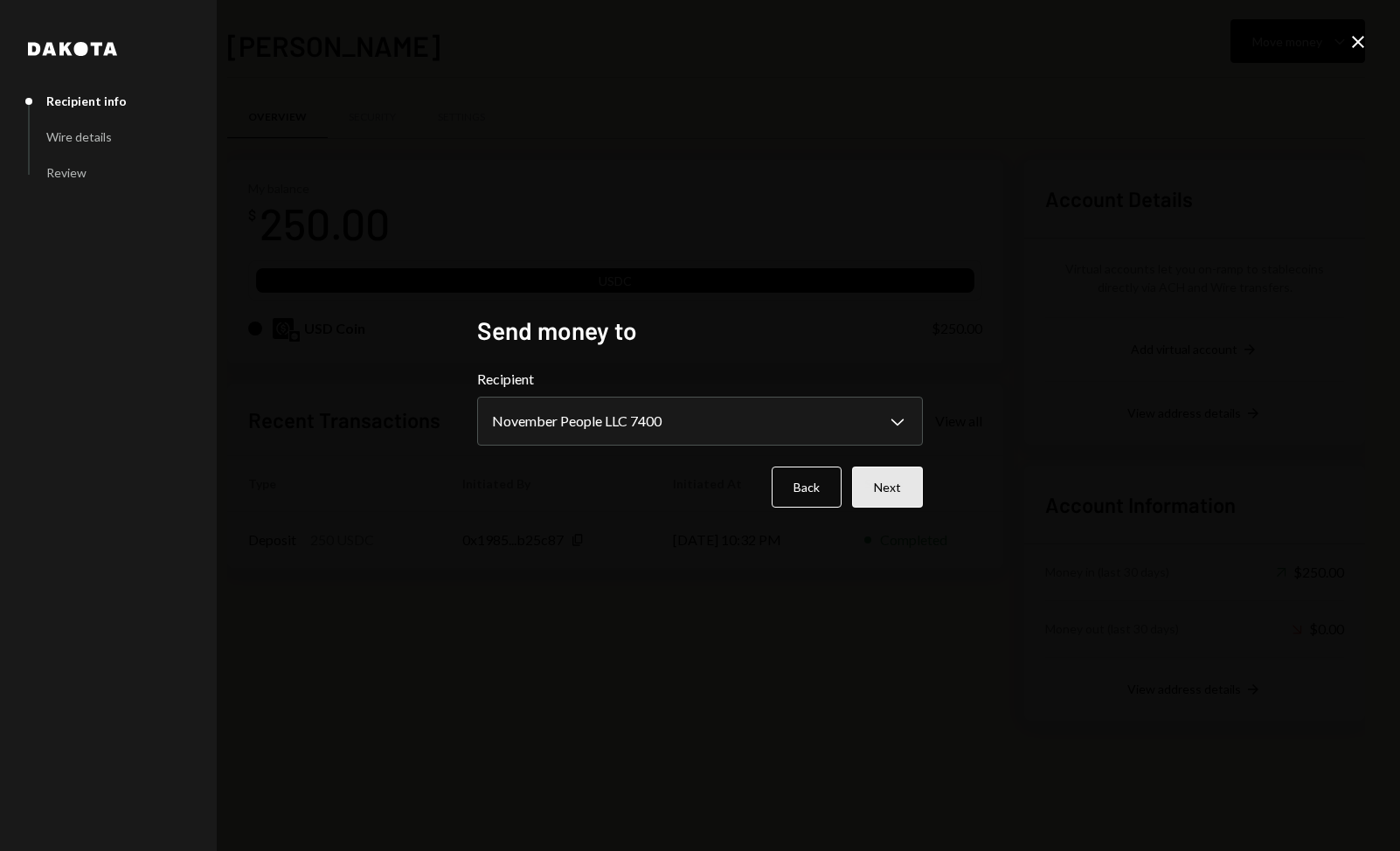
click at [858, 475] on button "Next" at bounding box center [887, 487] width 71 height 41
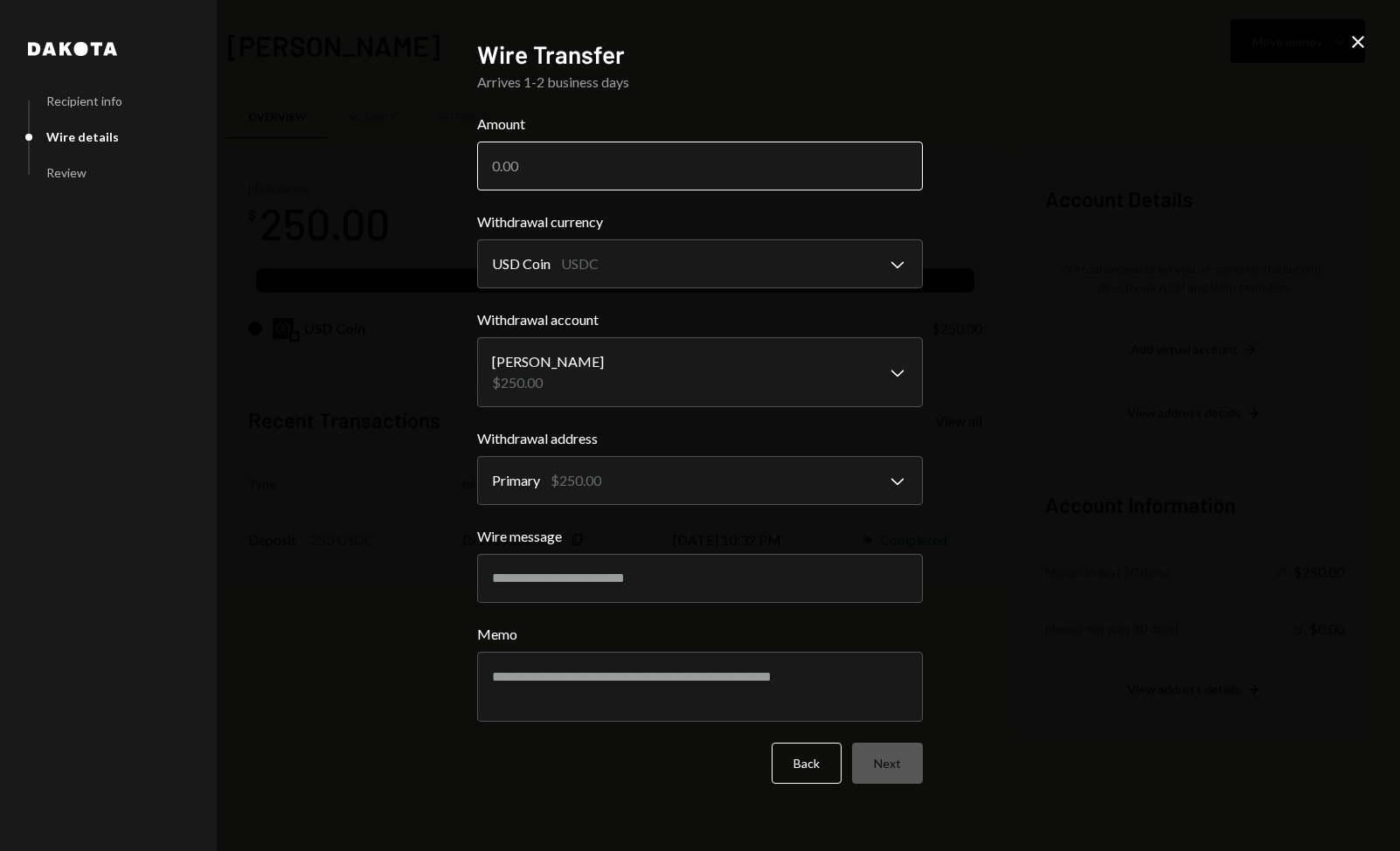
click at [570, 156] on input "Amount" at bounding box center [700, 166] width 446 height 49
type input "250"
click at [1036, 386] on div "**********" at bounding box center [700, 425] width 1400 height 851
click at [892, 764] on button "Next" at bounding box center [887, 763] width 71 height 41
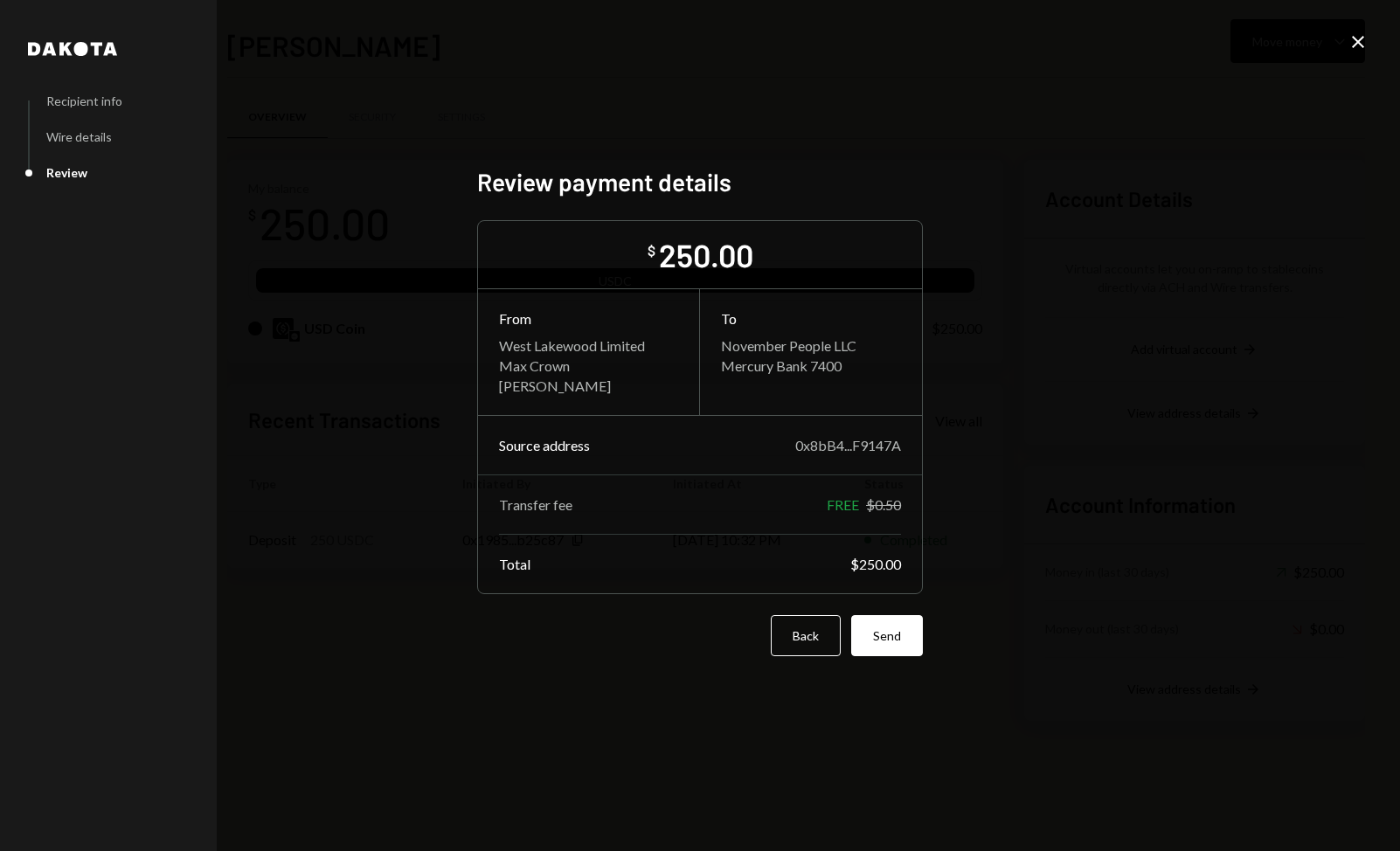
click at [1357, 43] on icon at bounding box center [1358, 42] width 12 height 12
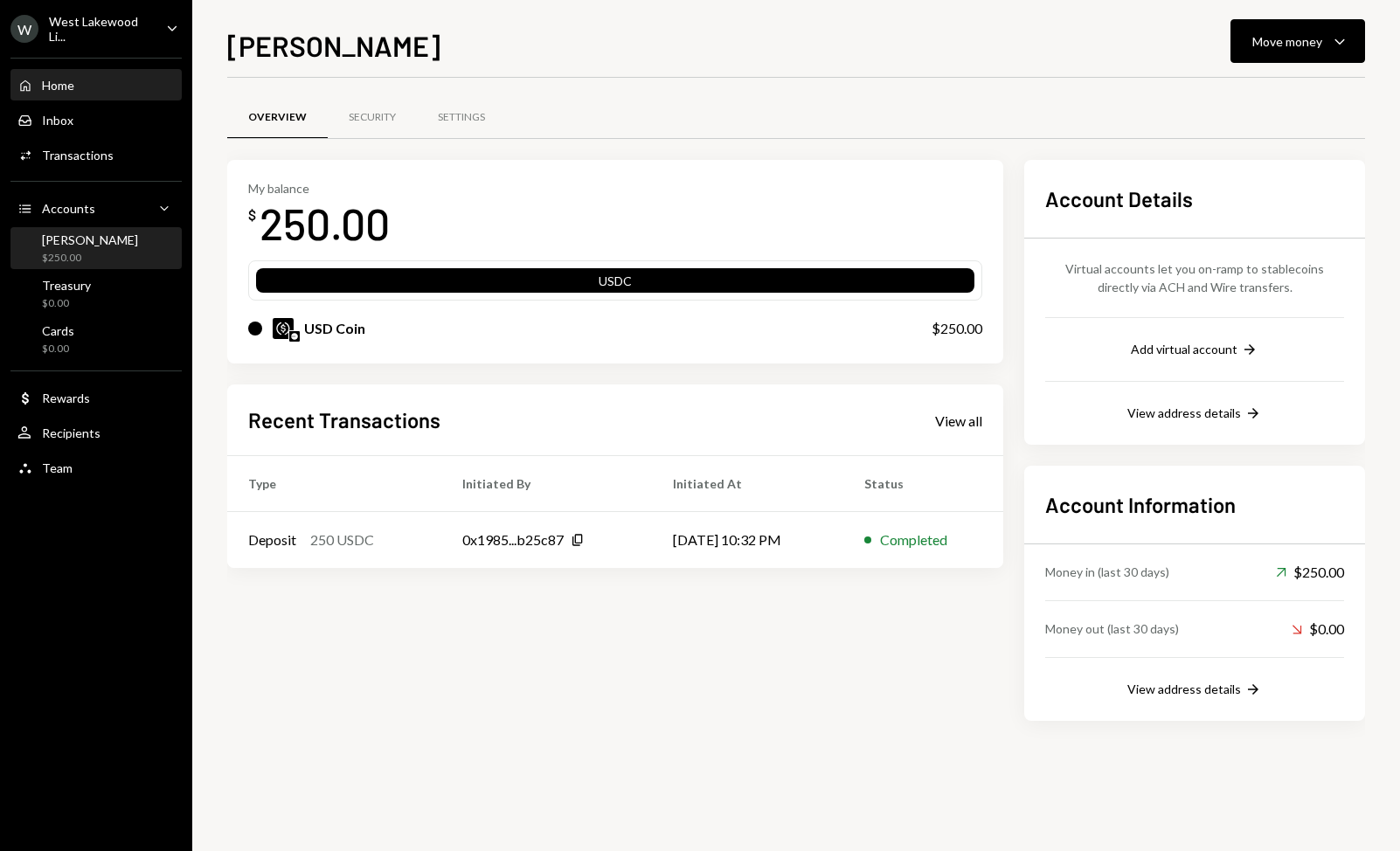
click at [65, 83] on div "Home" at bounding box center [58, 85] width 32 height 15
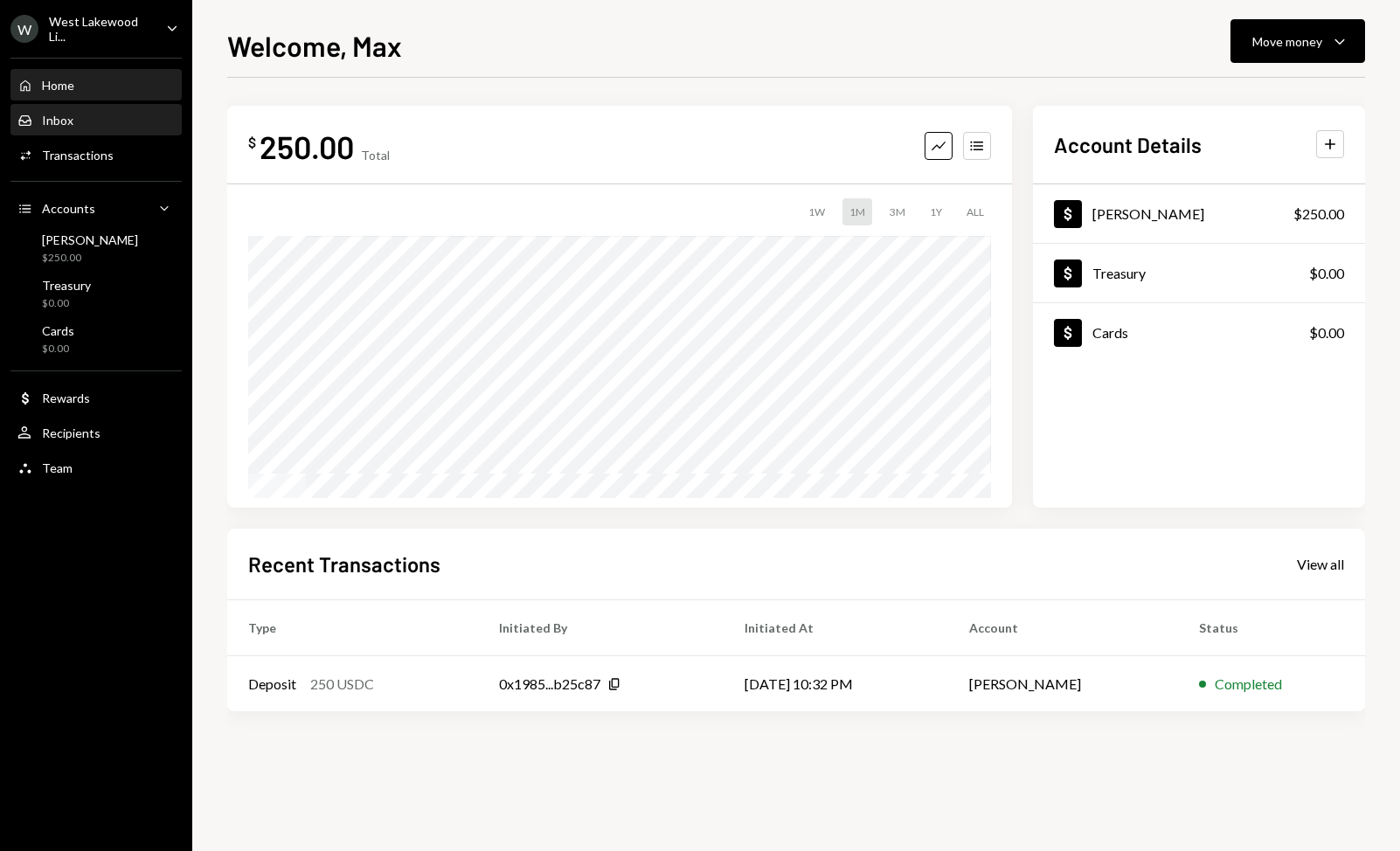
click at [61, 119] on div "Inbox" at bounding box center [57, 120] width 31 height 15
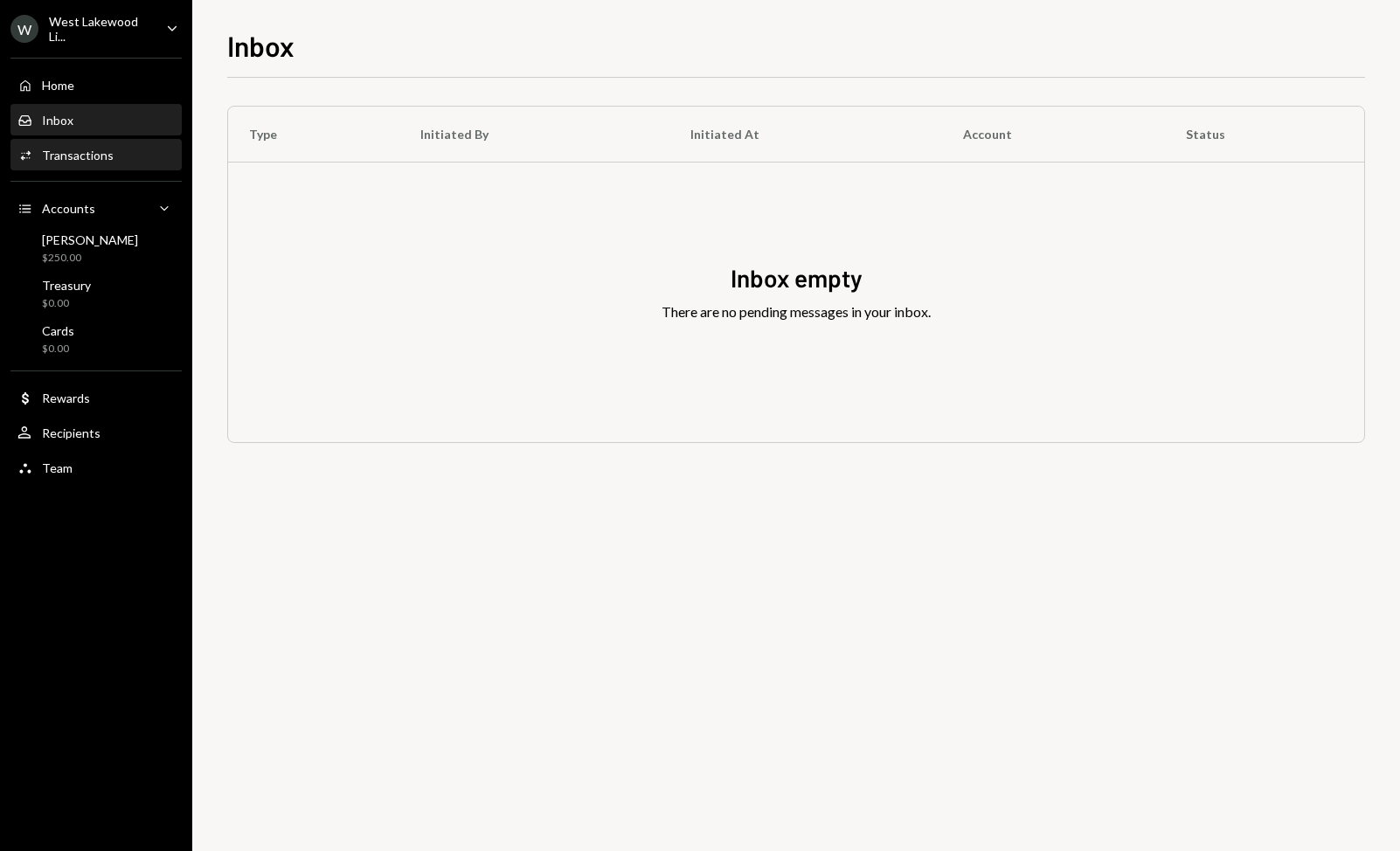
click at [61, 160] on div "Transactions" at bounding box center [78, 156] width 72 height 15
